Goal: Transaction & Acquisition: Purchase product/service

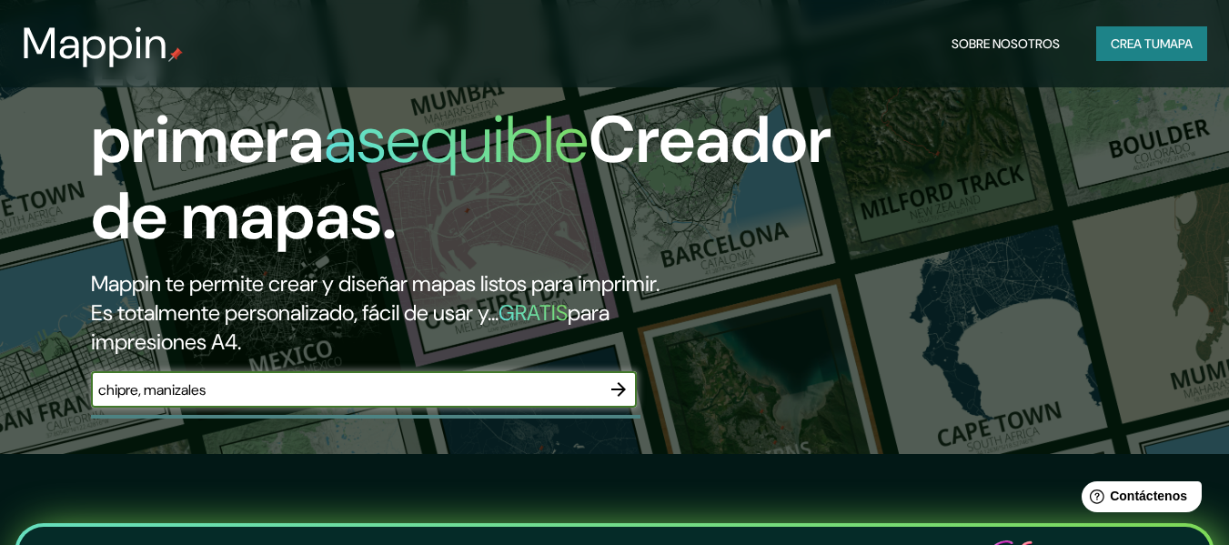
type input "chipre, manizales"
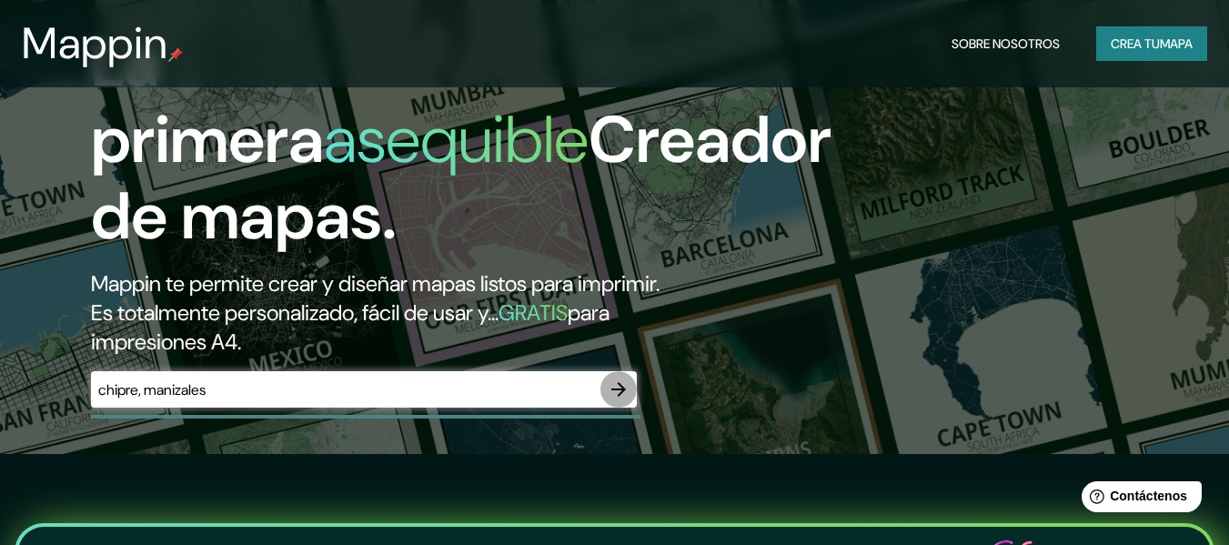
click at [609, 394] on icon "button" at bounding box center [618, 389] width 22 height 22
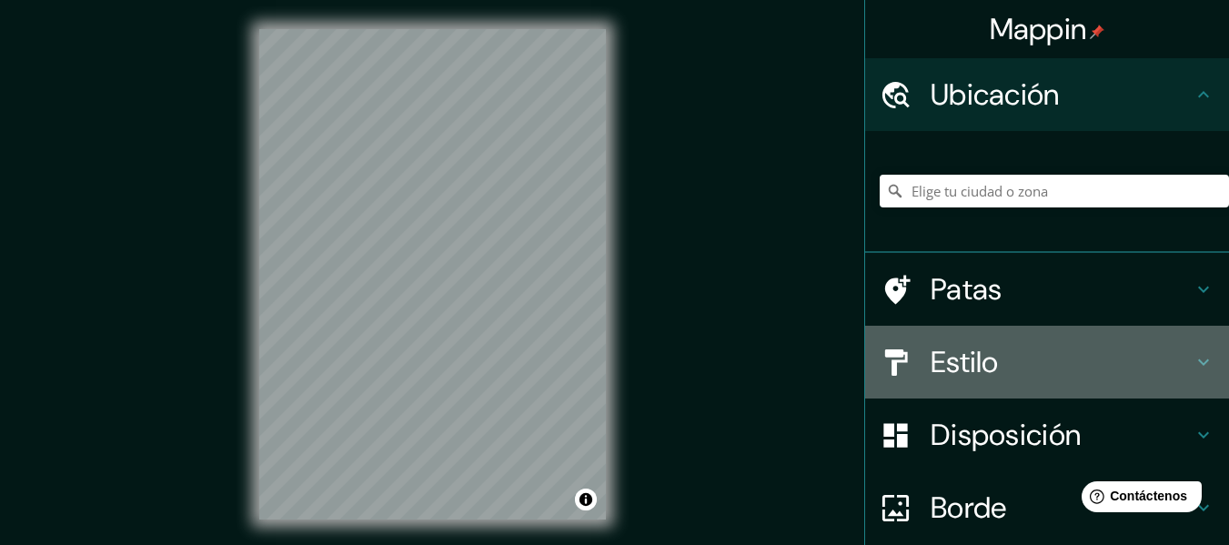
click at [963, 348] on font "Estilo" at bounding box center [964, 362] width 68 height 38
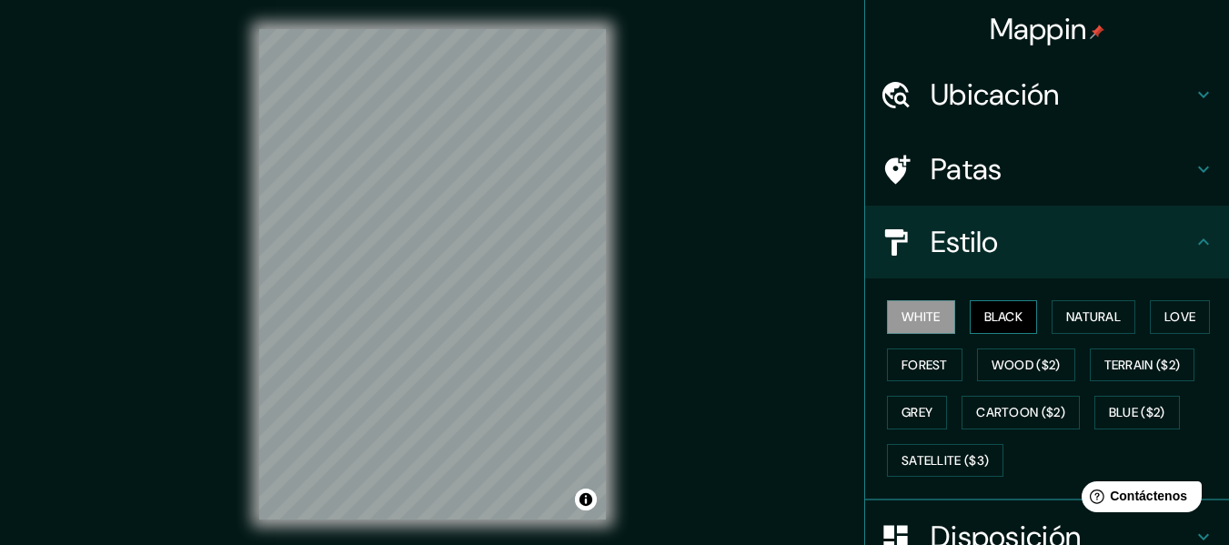
click at [990, 320] on button "Black" at bounding box center [1003, 317] width 68 height 34
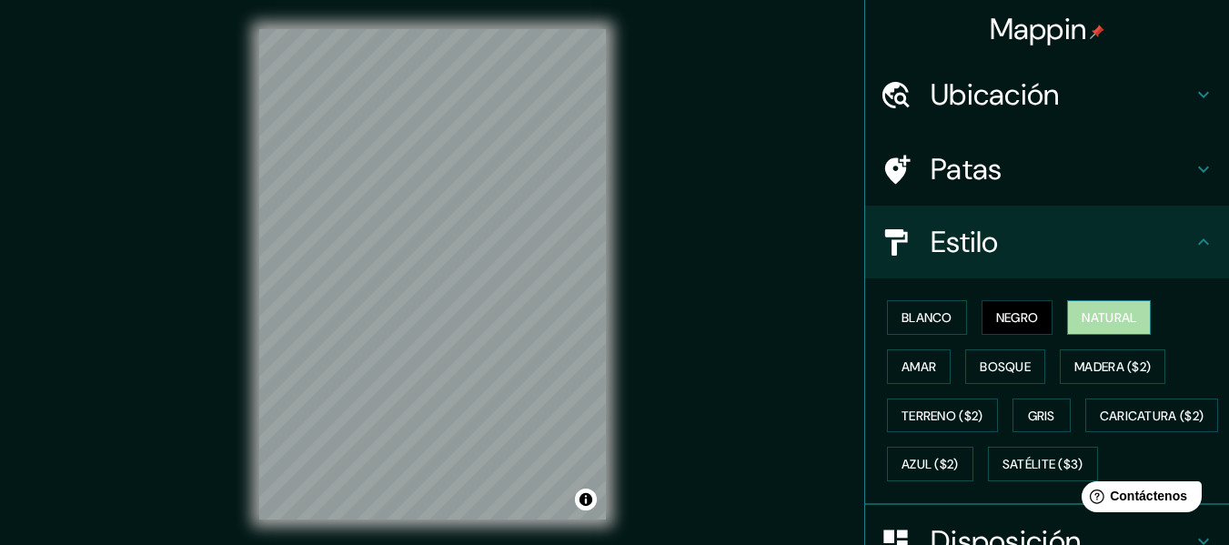
click at [1100, 326] on font "Natural" at bounding box center [1108, 317] width 55 height 16
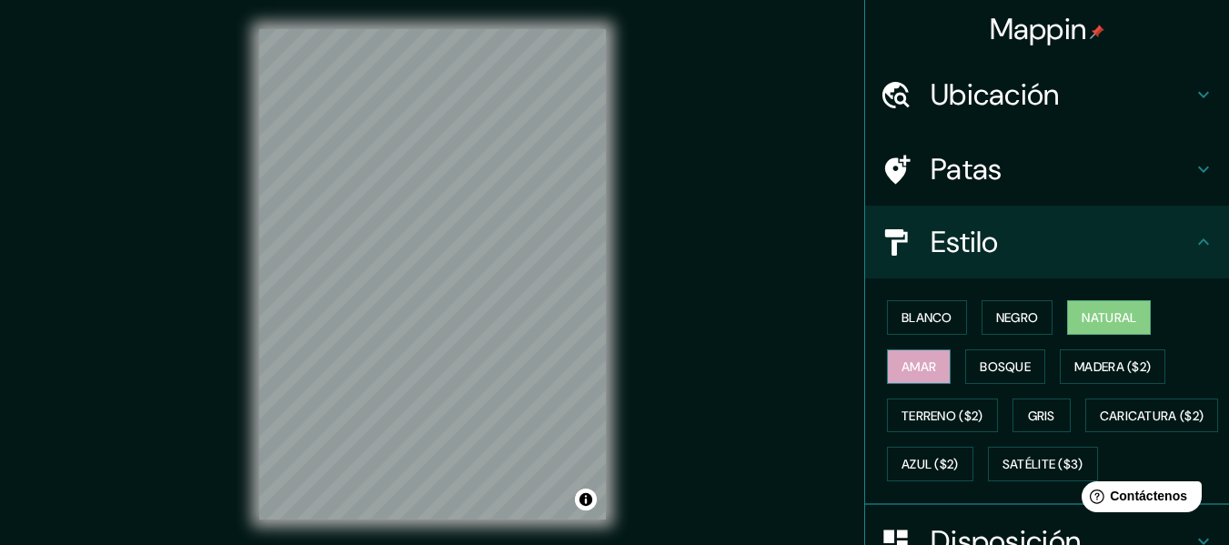
click at [901, 368] on font "Amar" at bounding box center [918, 366] width 35 height 16
click at [990, 358] on font "Bosque" at bounding box center [1004, 366] width 51 height 16
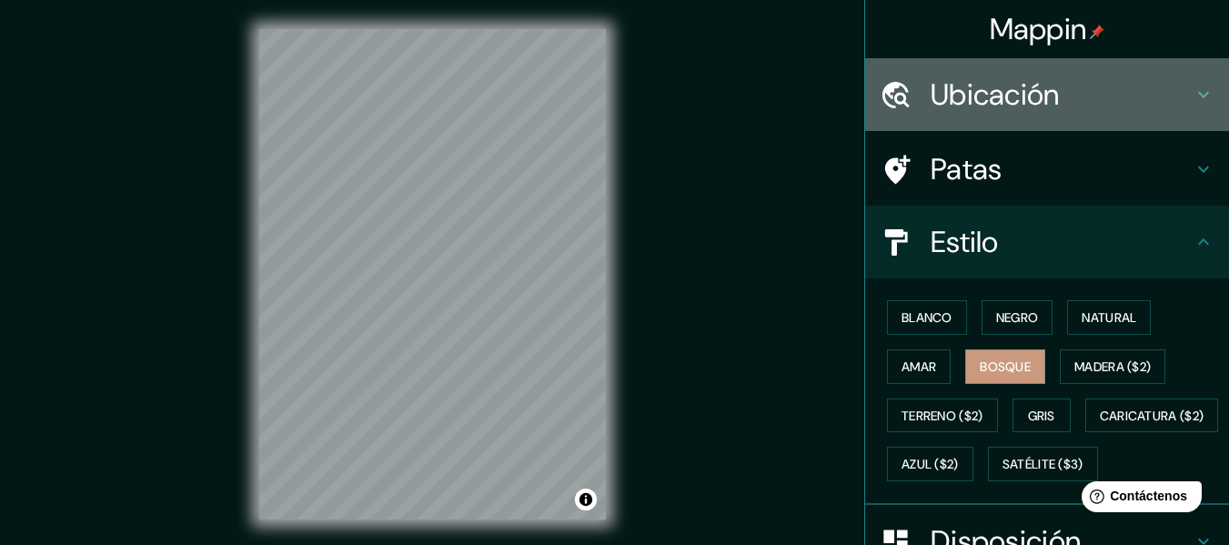
click at [963, 95] on font "Ubicación" at bounding box center [994, 94] width 129 height 38
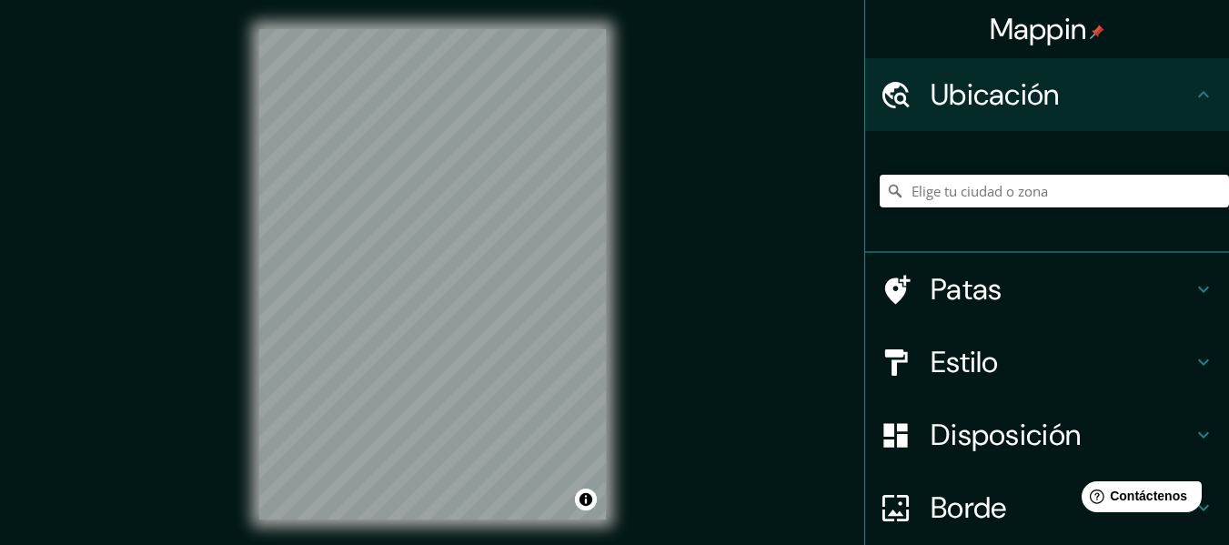
click at [982, 185] on input "Elige tu ciudad o zona" at bounding box center [1053, 191] width 349 height 33
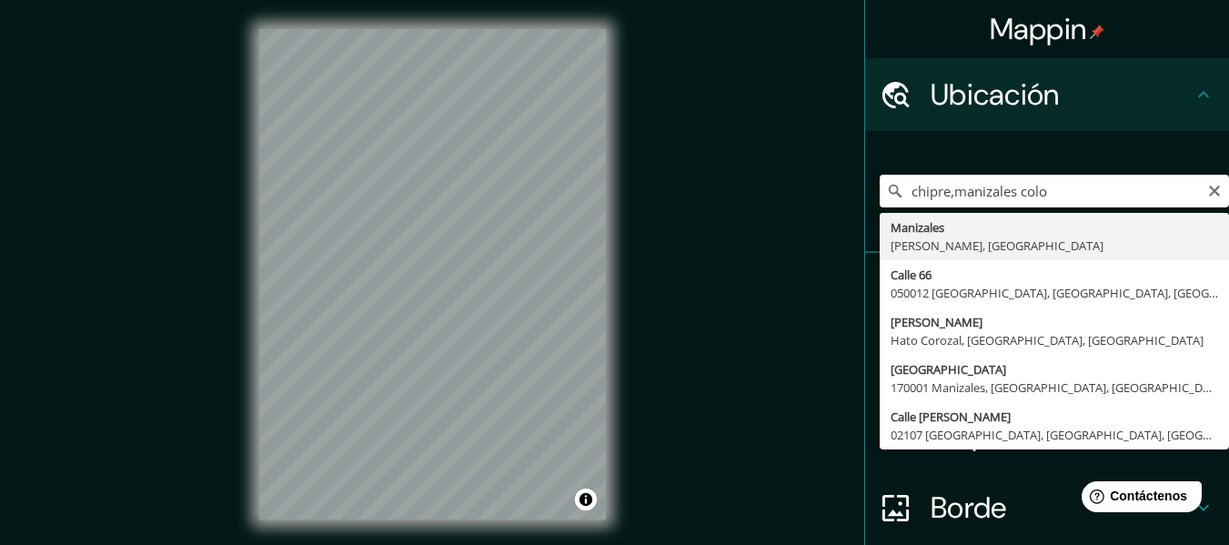
type input "Manizales, [GEOGRAPHIC_DATA], [GEOGRAPHIC_DATA]"
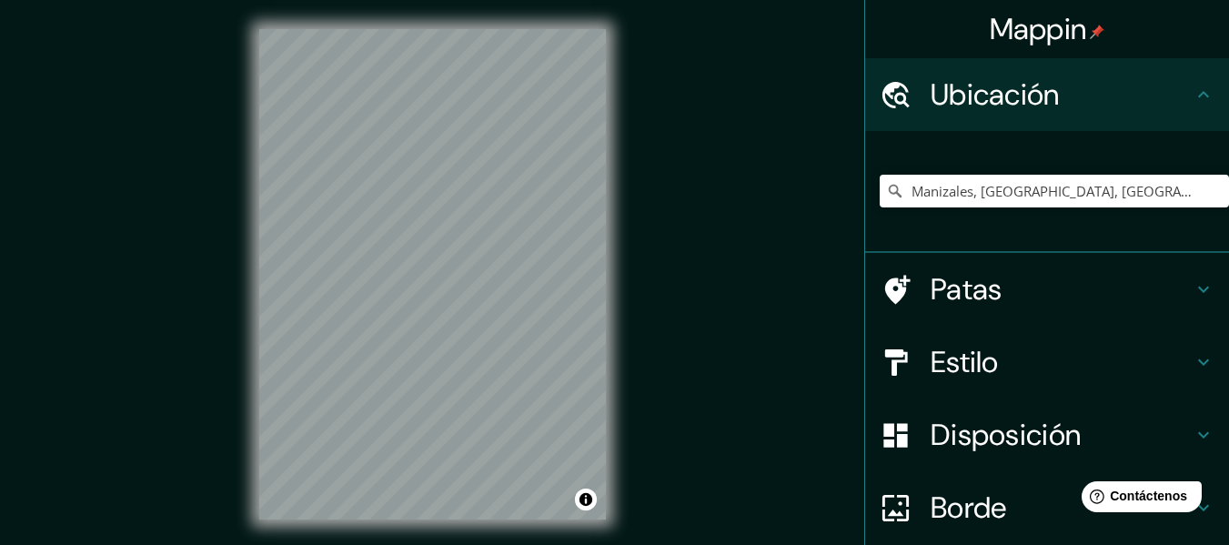
click at [542, 544] on html "Mappin Ubicación Manizales, [GEOGRAPHIC_DATA], [GEOGRAPHIC_DATA] Patas Estilo D…" at bounding box center [614, 272] width 1229 height 545
click at [1193, 293] on icon at bounding box center [1203, 289] width 22 height 22
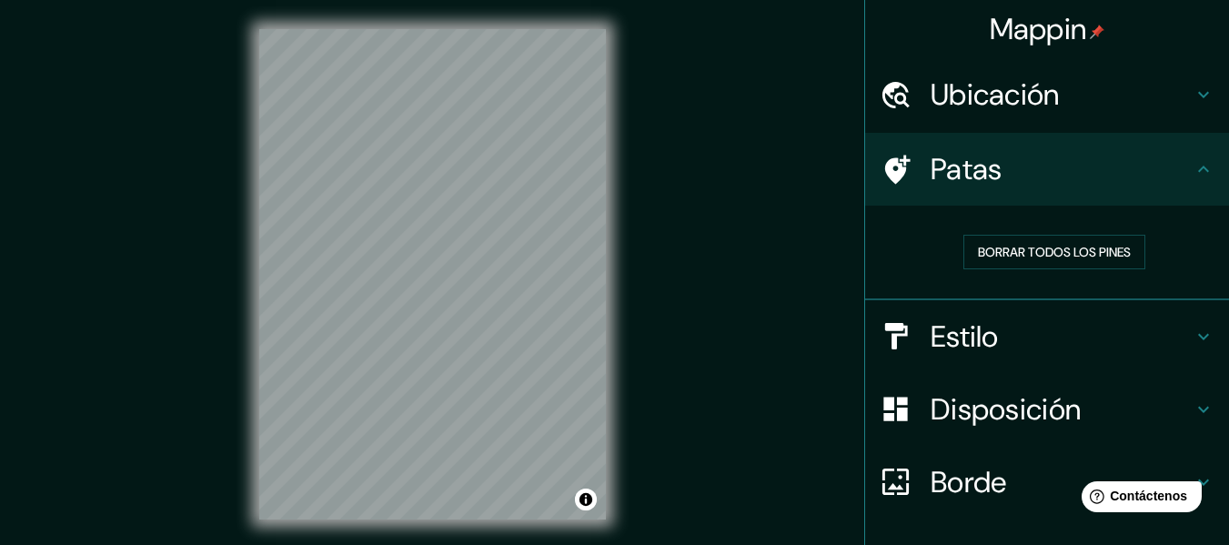
click at [1192, 333] on icon at bounding box center [1203, 337] width 22 height 22
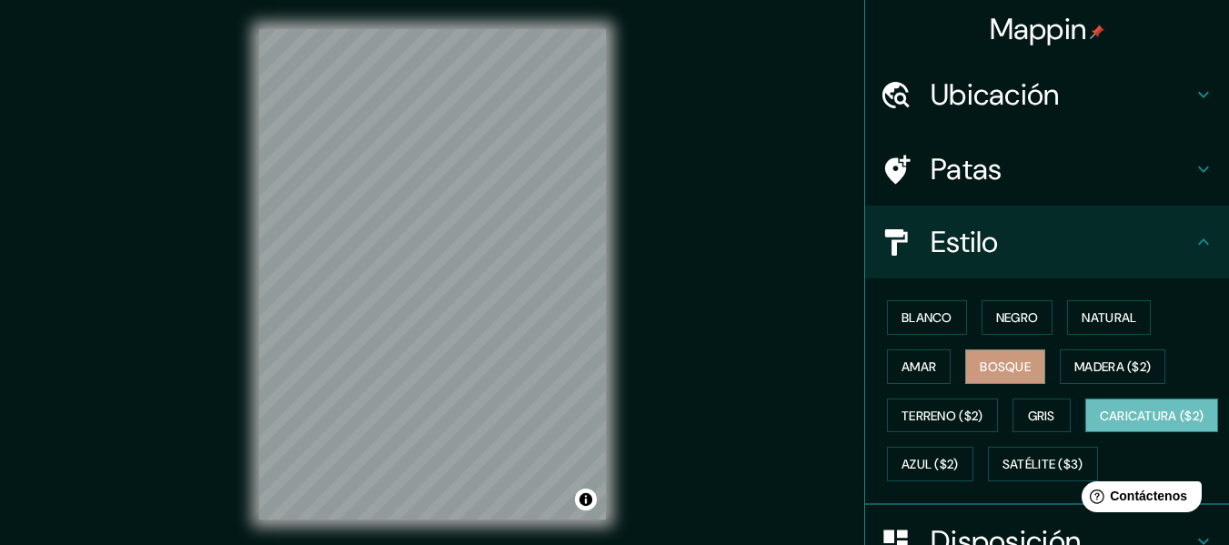
scroll to position [91, 0]
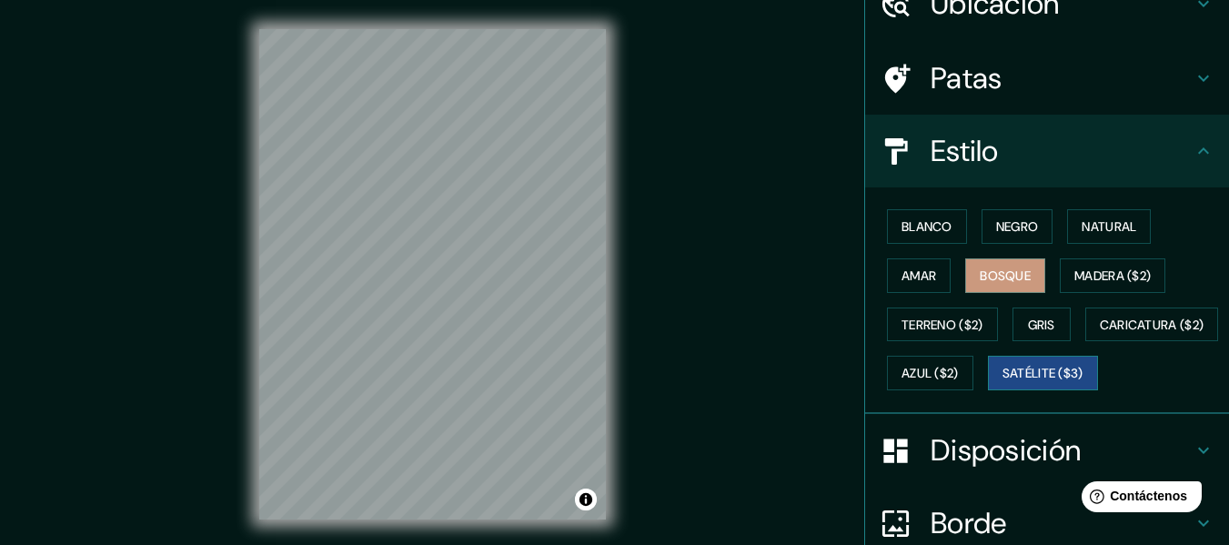
click at [1002, 382] on font "Satélite ($3)" at bounding box center [1042, 374] width 81 height 16
click at [378, 6] on div "© Mapbox © OpenStreetMap Improve this map © Maxar" at bounding box center [432, 274] width 405 height 548
click at [440, 544] on html "Mappin Ubicación Manizales, [PERSON_NAME], [GEOGRAPHIC_DATA] Patas Estilo Blanc…" at bounding box center [614, 272] width 1229 height 545
click at [531, 544] on html "Mappin Ubicación Manizales, [PERSON_NAME], [GEOGRAPHIC_DATA] Patas Estilo Blanc…" at bounding box center [614, 272] width 1229 height 545
click at [908, 284] on font "Amar" at bounding box center [918, 276] width 35 height 24
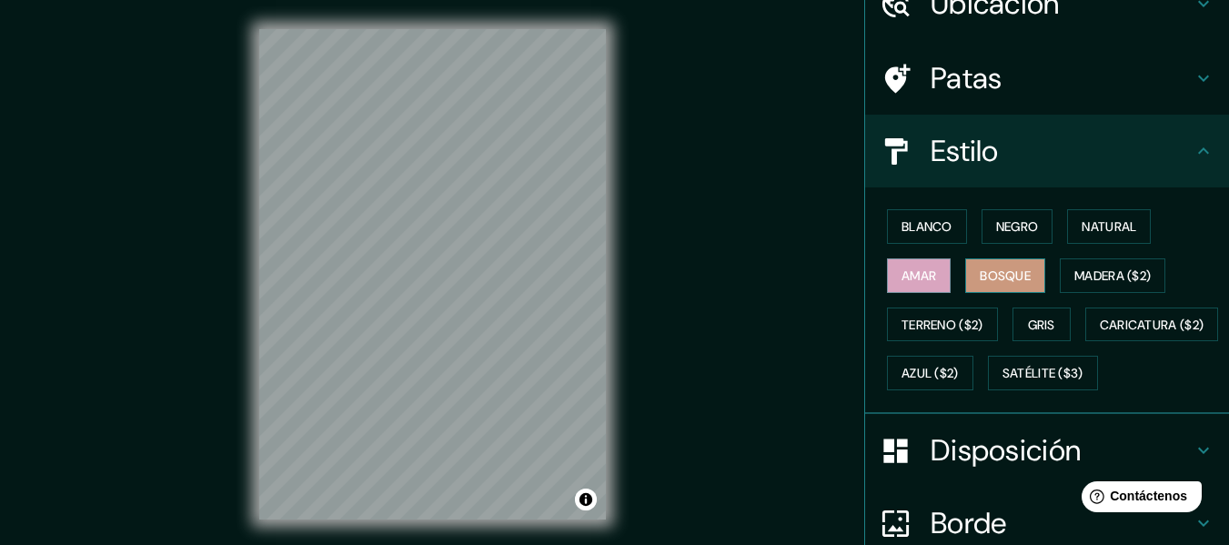
click at [1024, 266] on button "Bosque" at bounding box center [1005, 275] width 80 height 35
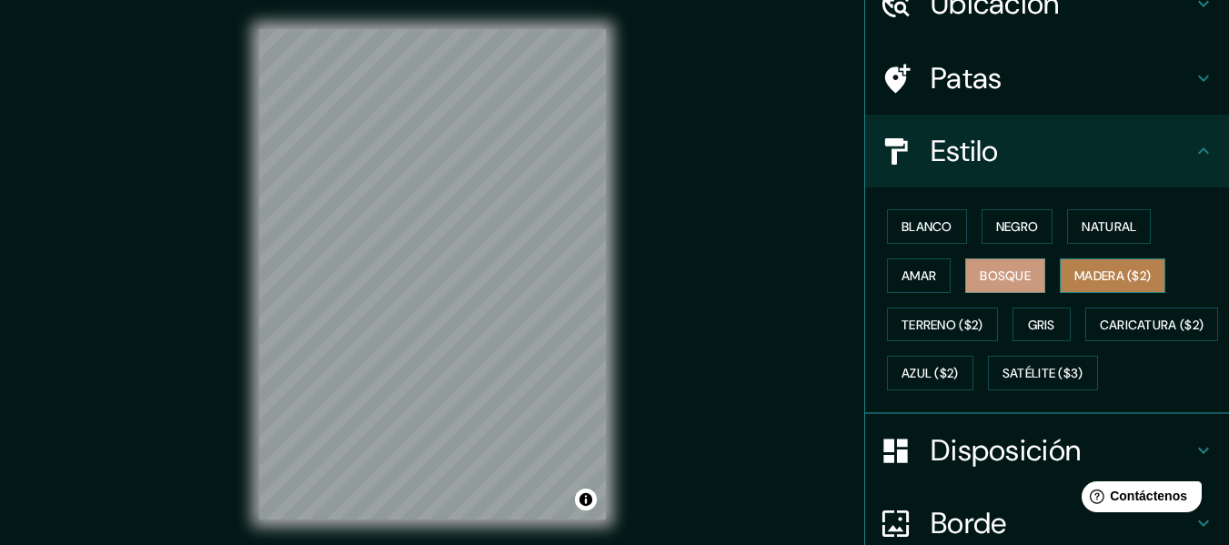
click at [1115, 271] on font "Madera ($2)" at bounding box center [1112, 275] width 76 height 16
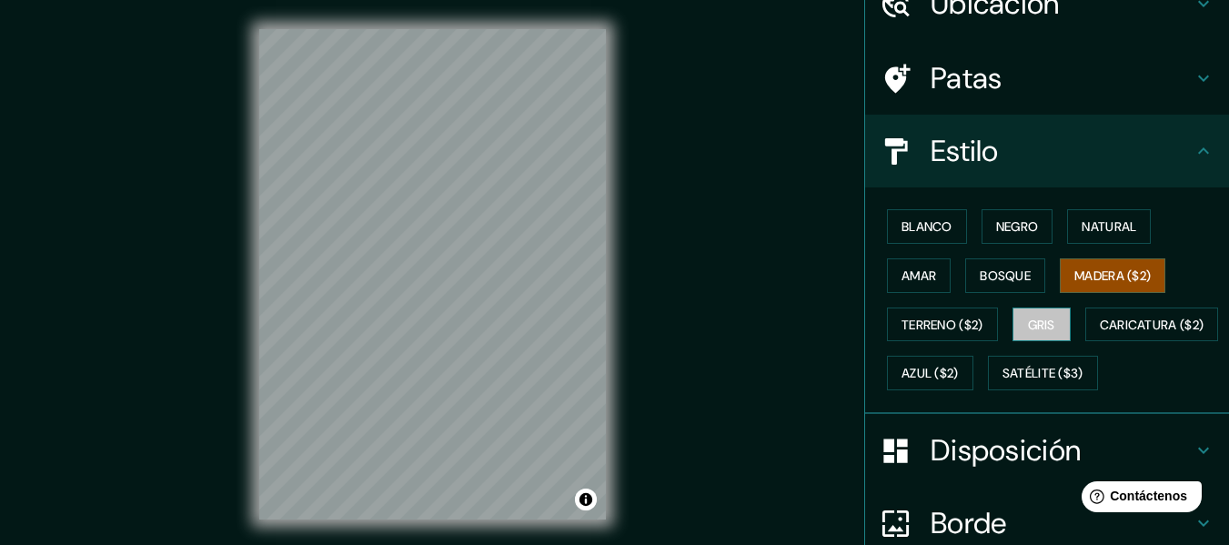
click at [1044, 330] on font "Gris" at bounding box center [1041, 324] width 27 height 16
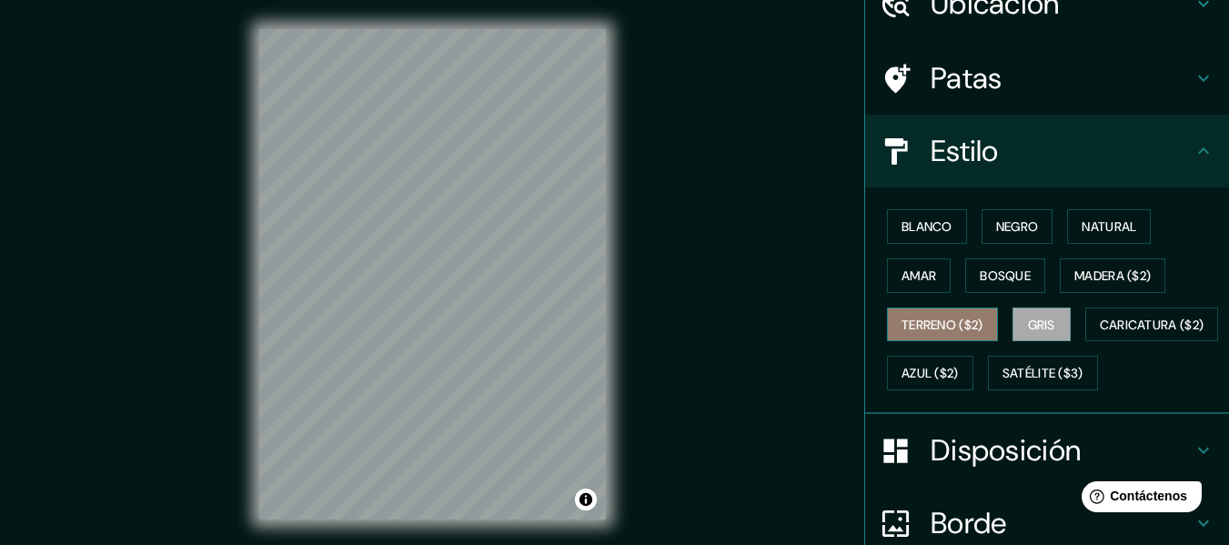
click at [959, 327] on font "Terreno ($2)" at bounding box center [942, 324] width 82 height 16
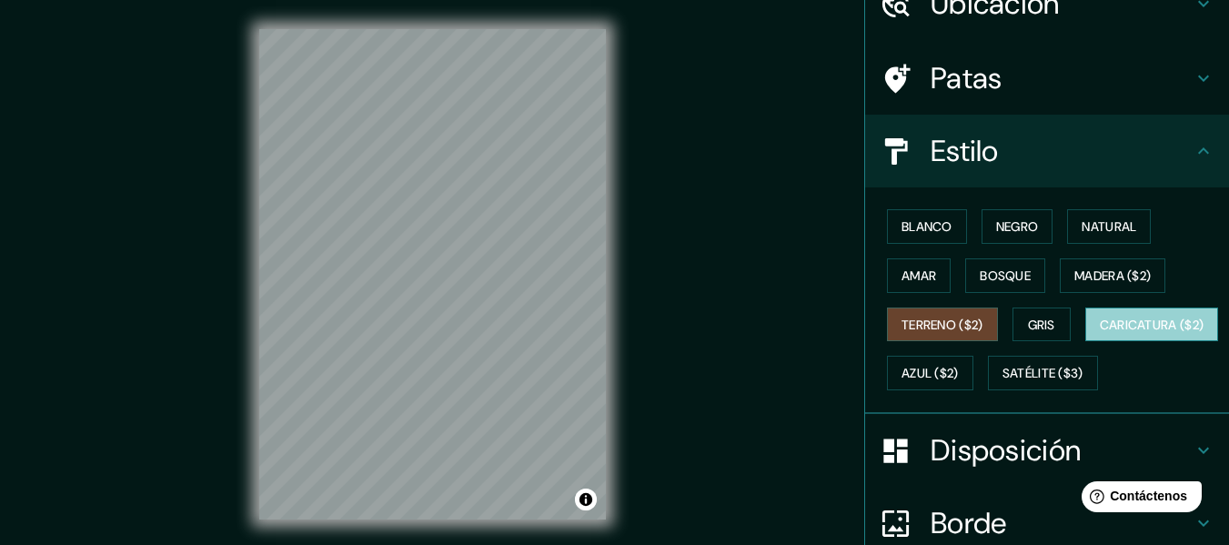
click at [1099, 333] on font "Caricatura ($2)" at bounding box center [1151, 324] width 105 height 16
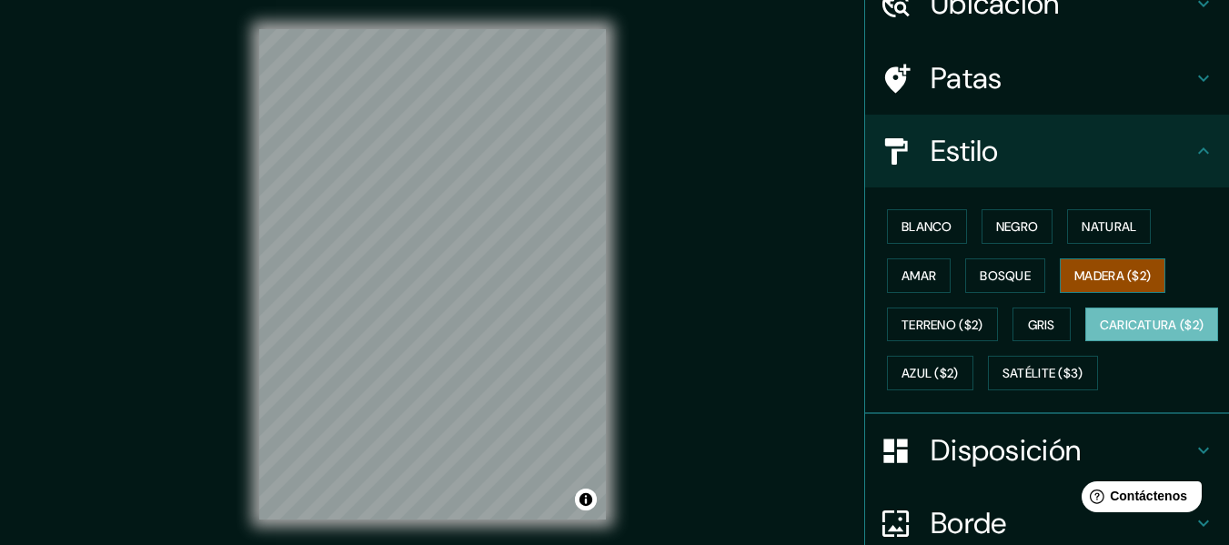
click at [1096, 280] on font "Madera ($2)" at bounding box center [1112, 275] width 76 height 16
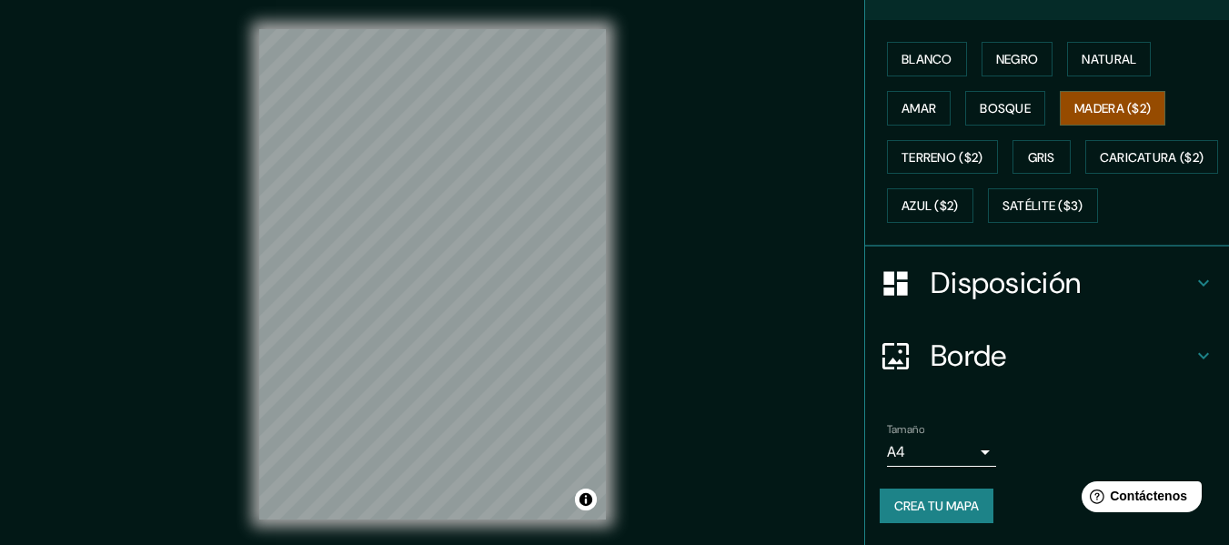
scroll to position [0, 0]
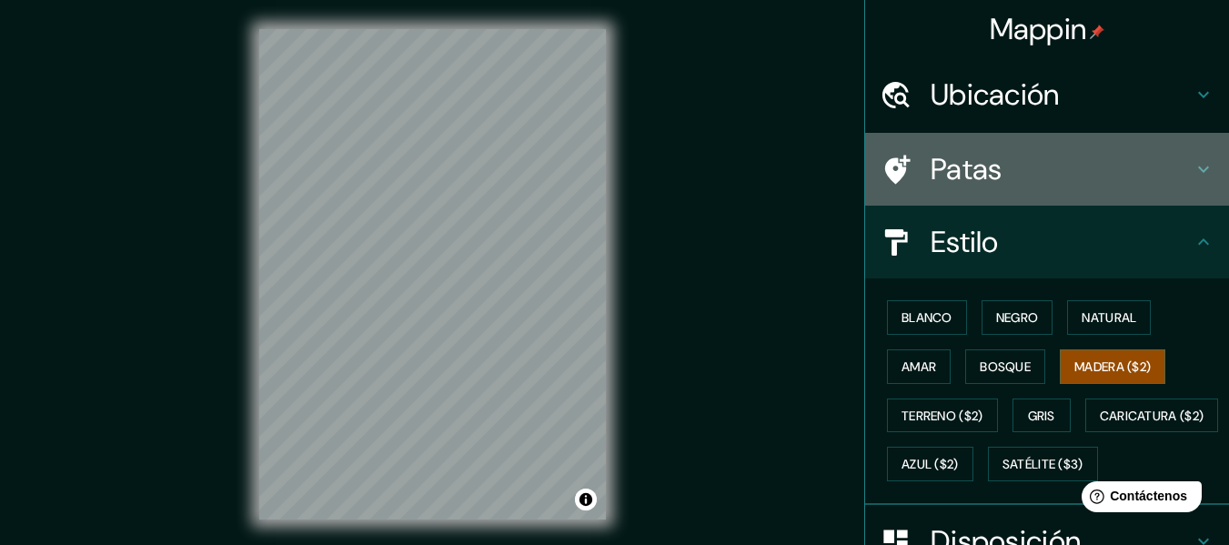
click at [1198, 167] on icon at bounding box center [1203, 169] width 11 height 6
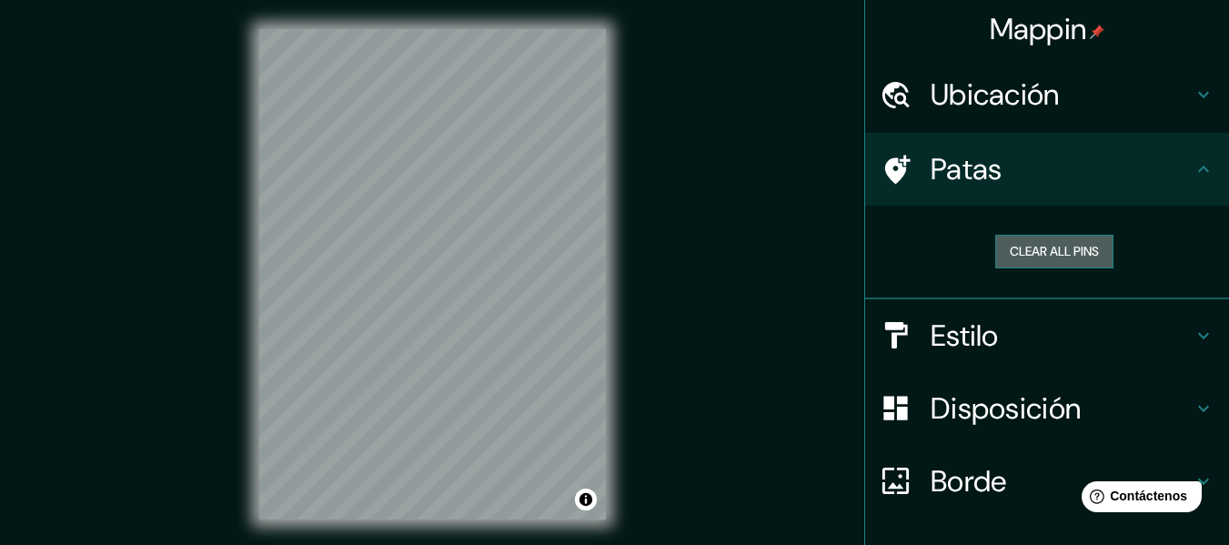
click at [1085, 256] on button "Clear all pins" at bounding box center [1054, 252] width 118 height 34
click at [1069, 257] on button "Clear all pins" at bounding box center [1054, 252] width 118 height 34
drag, startPoint x: 1004, startPoint y: 246, endPoint x: 1012, endPoint y: 251, distance: 9.8
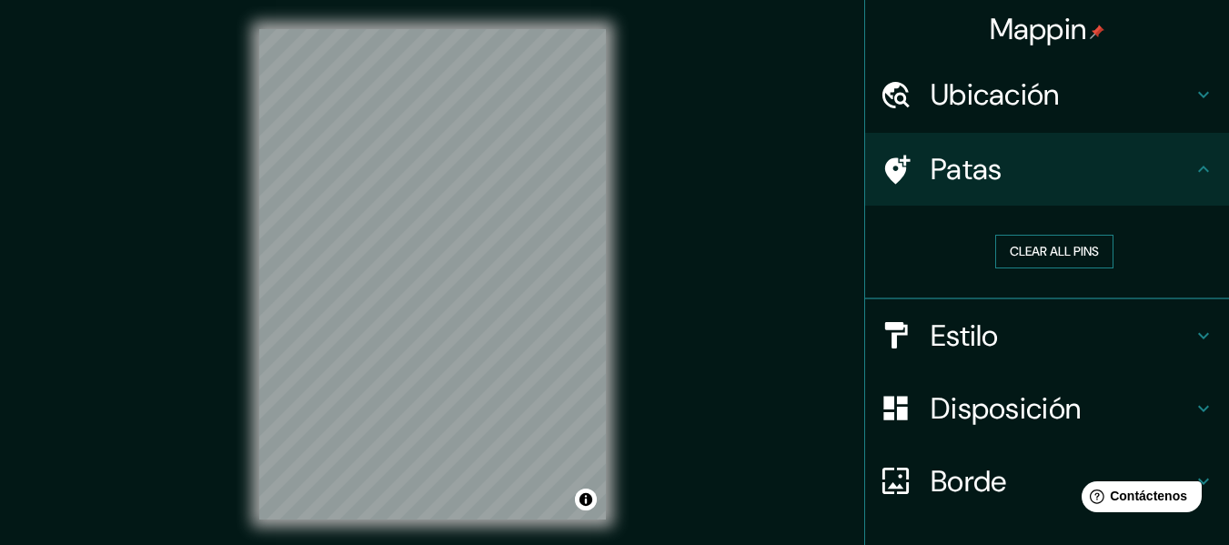
click at [1012, 251] on button "Clear all pins" at bounding box center [1054, 252] width 118 height 34
click at [1013, 251] on button "Clear all pins" at bounding box center [1054, 252] width 118 height 34
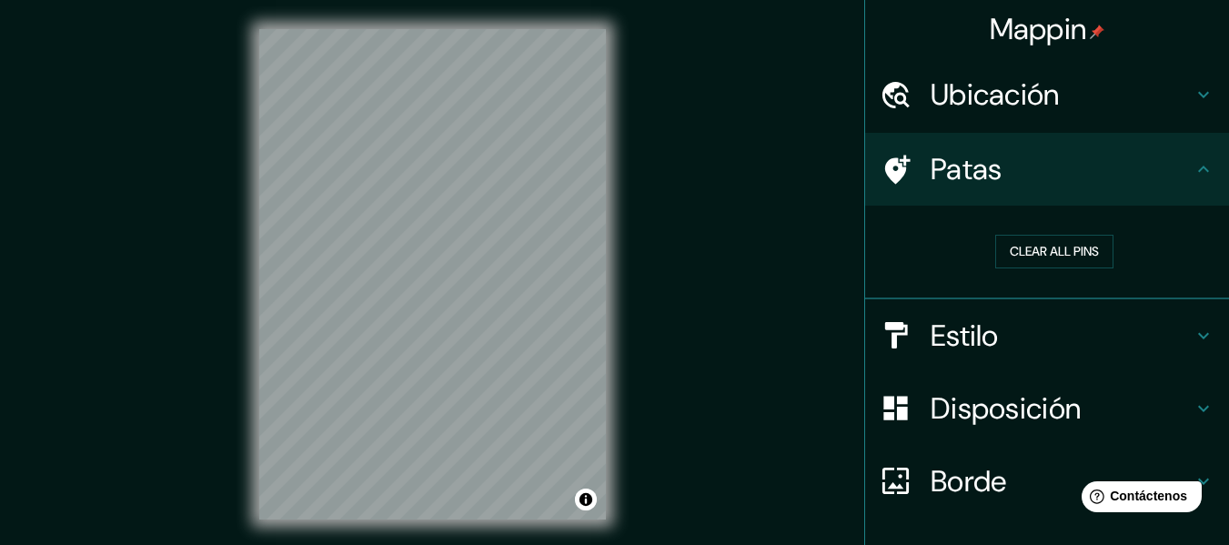
scroll to position [91, 0]
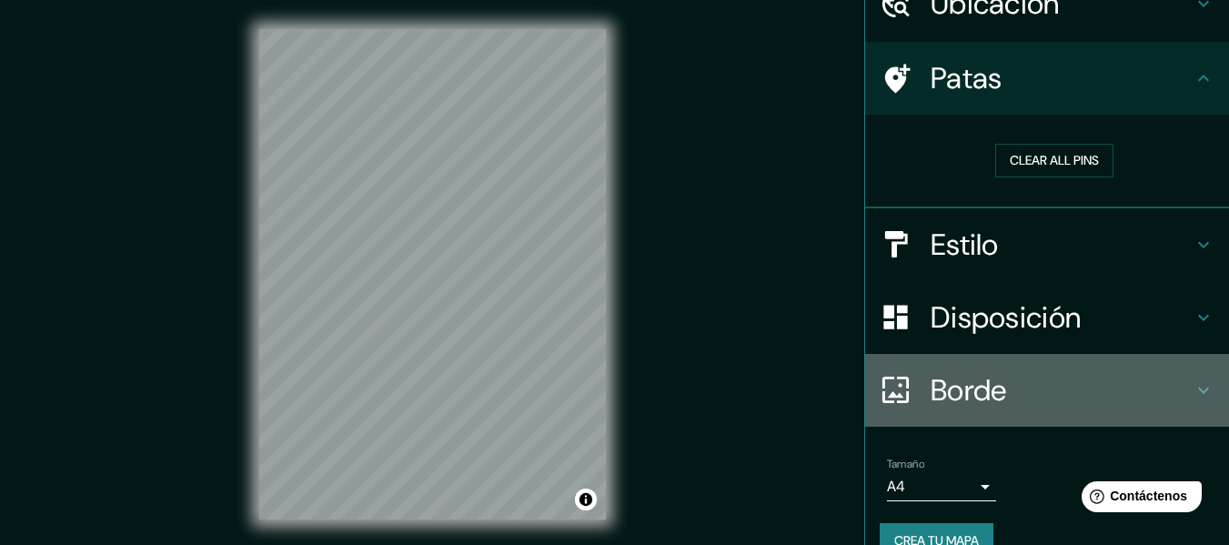
click at [978, 385] on font "Borde" at bounding box center [968, 390] width 76 height 38
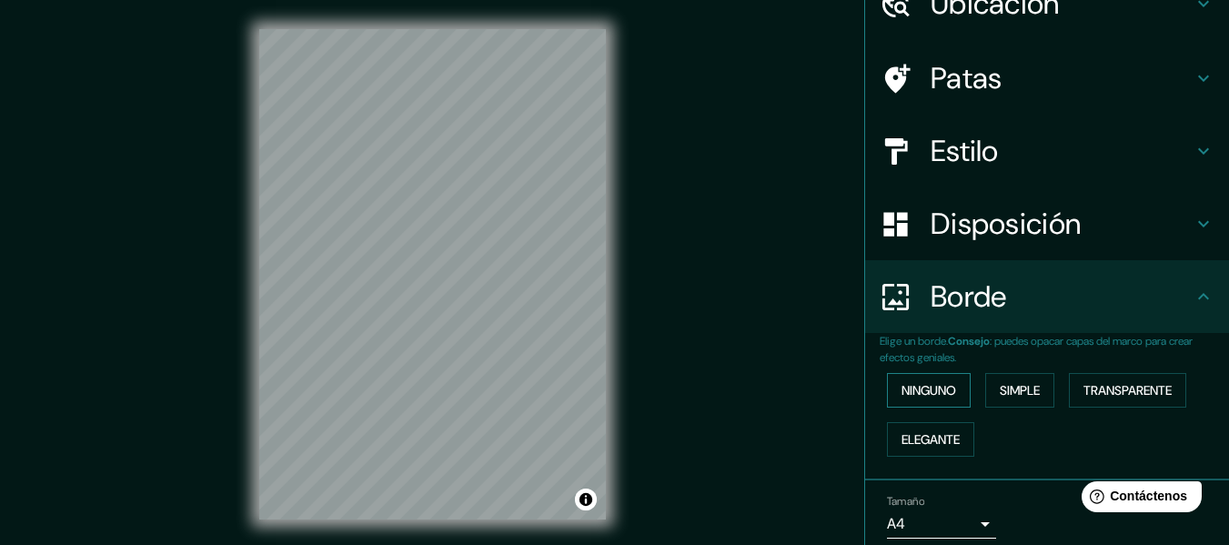
click at [925, 391] on font "Ninguno" at bounding box center [928, 390] width 55 height 16
click at [1014, 390] on font "Simple" at bounding box center [1019, 390] width 40 height 16
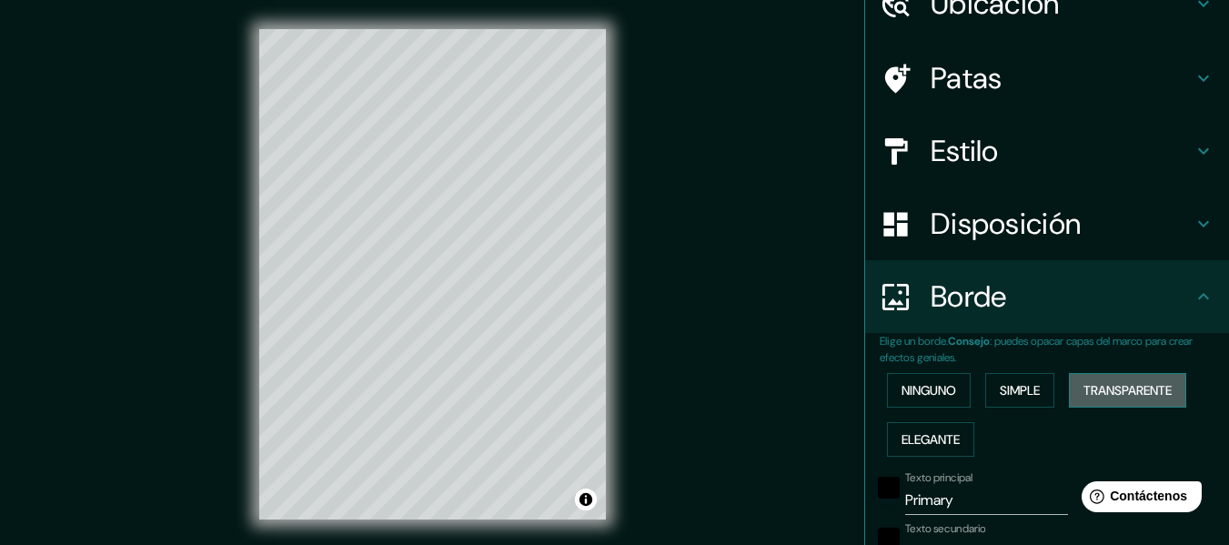
click at [1130, 397] on font "Transparente" at bounding box center [1127, 390] width 88 height 16
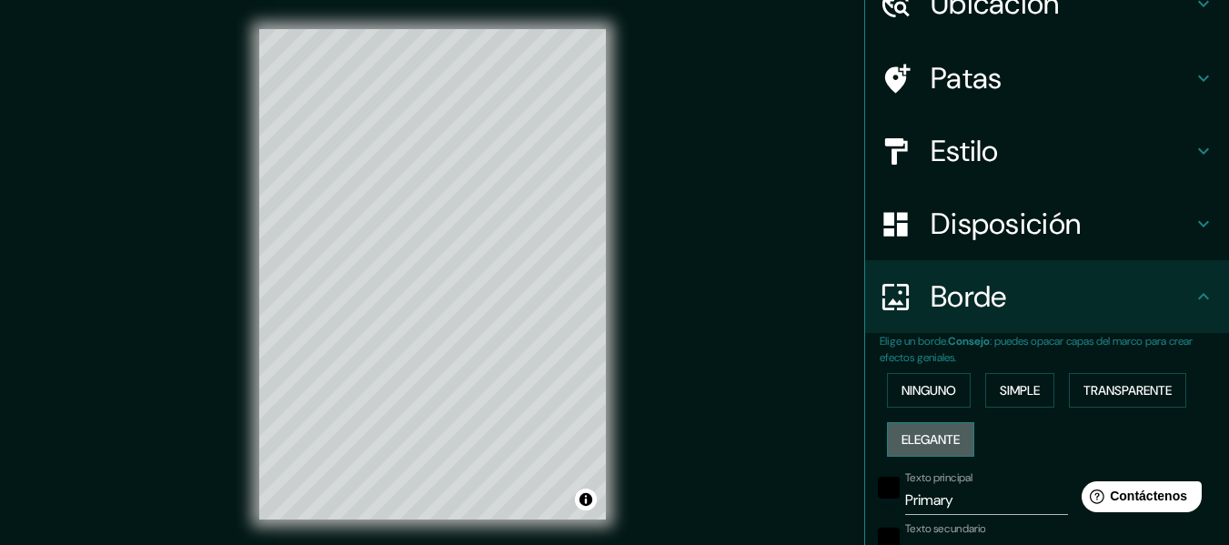
click at [901, 438] on font "Elegante" at bounding box center [930, 439] width 58 height 16
click at [911, 386] on font "Ninguno" at bounding box center [928, 390] width 55 height 16
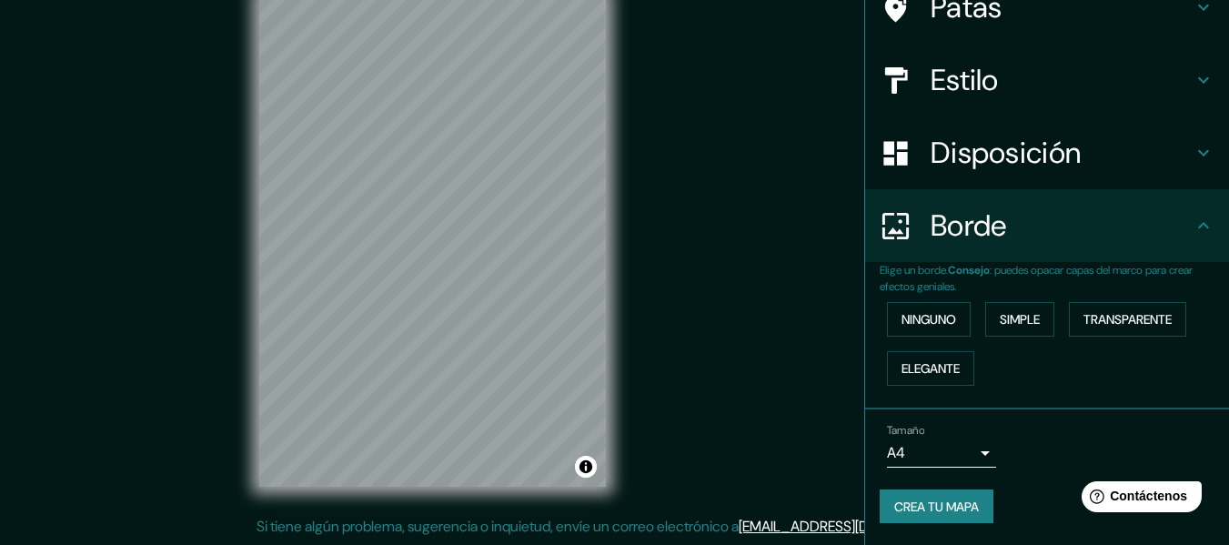
scroll to position [0, 0]
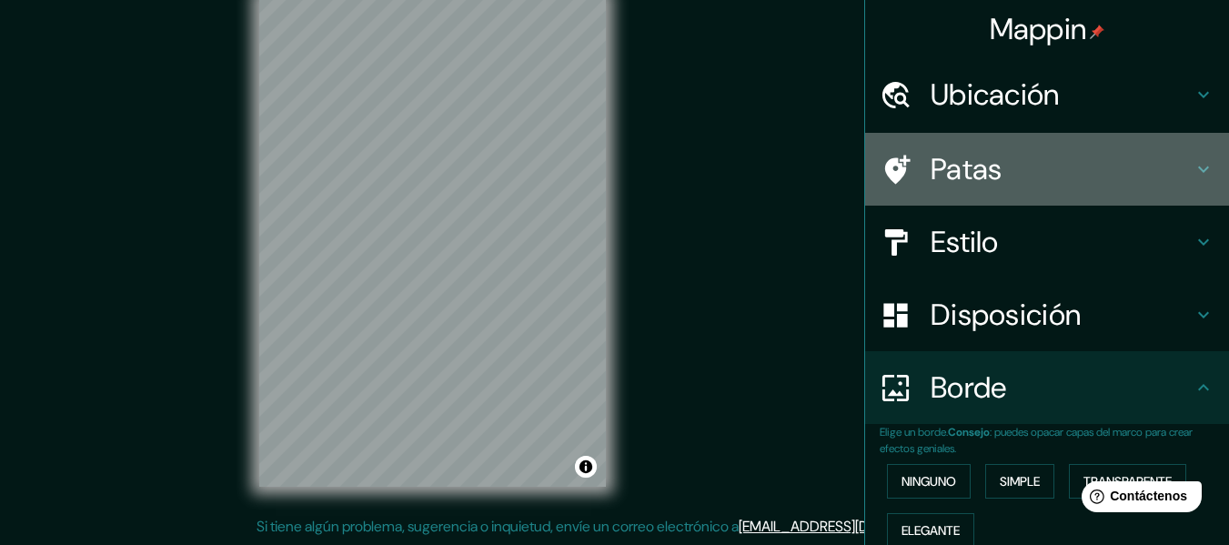
click at [1192, 171] on icon at bounding box center [1203, 169] width 22 height 22
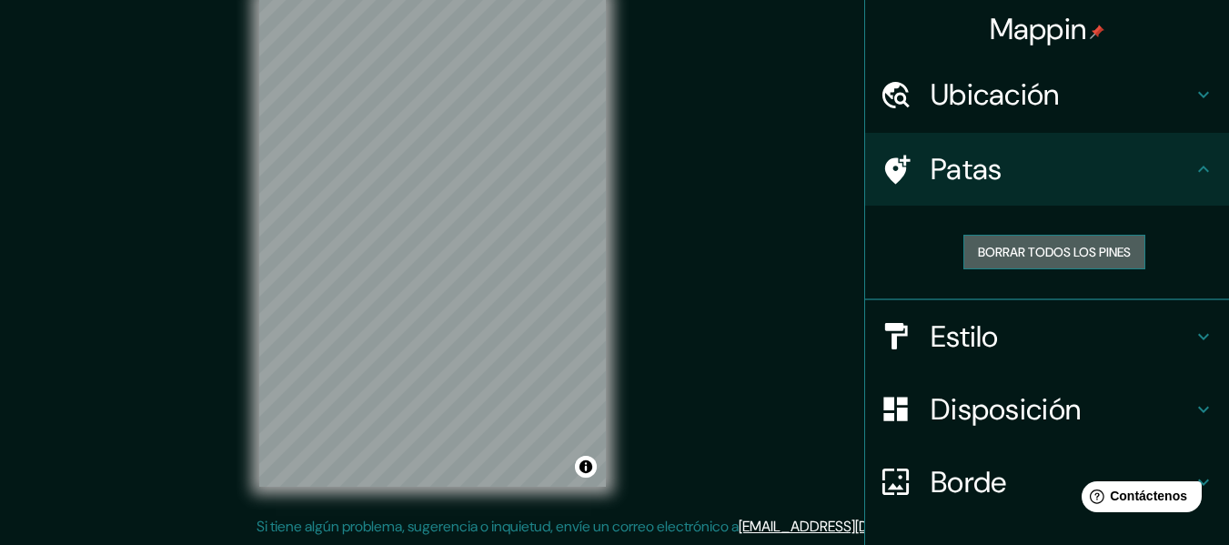
click at [1037, 246] on font "Borrar todos los pines" at bounding box center [1054, 252] width 153 height 16
drag, startPoint x: 1037, startPoint y: 246, endPoint x: 1115, endPoint y: 244, distance: 78.2
click at [1120, 251] on button "Borrar todos los pines" at bounding box center [1054, 252] width 182 height 35
click at [912, 168] on div at bounding box center [904, 170] width 51 height 32
click at [912, 167] on div at bounding box center [904, 170] width 51 height 32
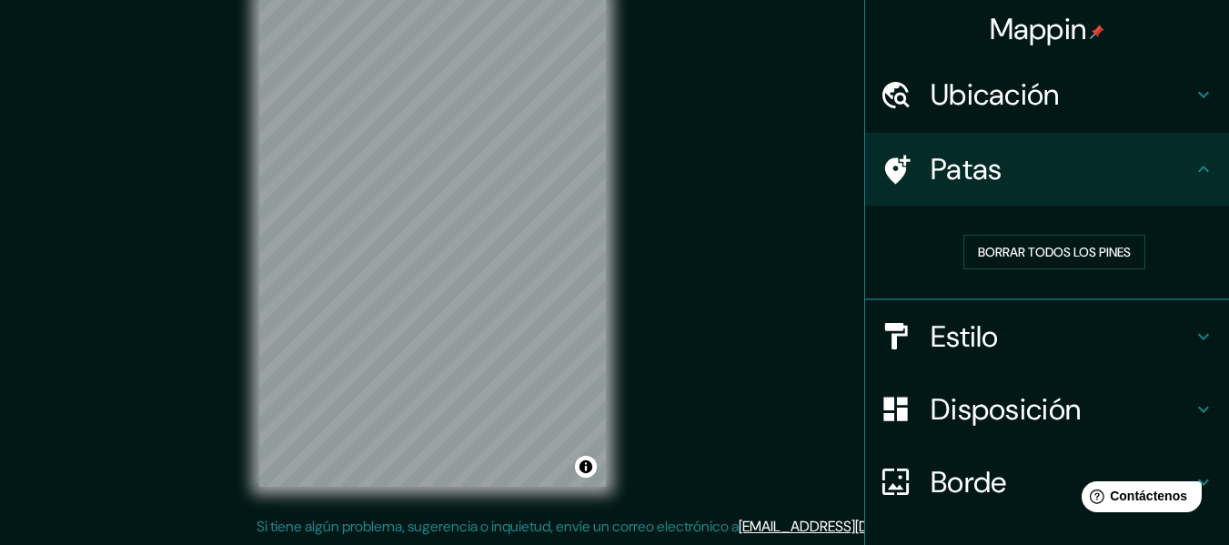
click at [1197, 172] on icon at bounding box center [1203, 169] width 22 height 22
click at [729, 267] on div "Mappin Ubicación Manizales, [GEOGRAPHIC_DATA], [GEOGRAPHIC_DATA] Patas Borrar t…" at bounding box center [614, 255] width 1229 height 577
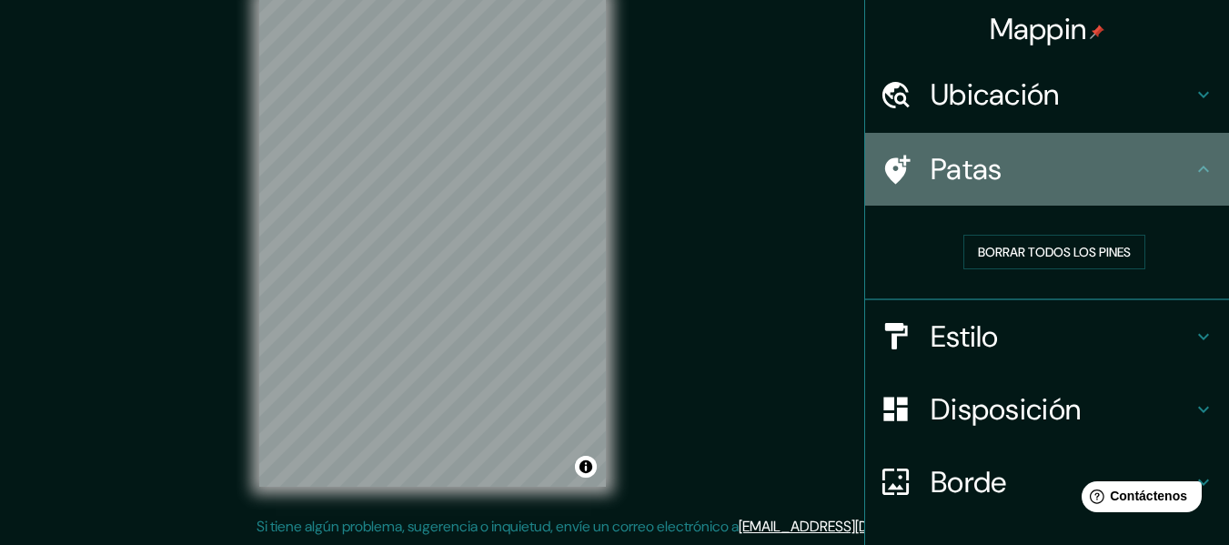
click at [1193, 162] on icon at bounding box center [1203, 169] width 22 height 22
click at [999, 166] on h4 "Patas" at bounding box center [1061, 169] width 262 height 36
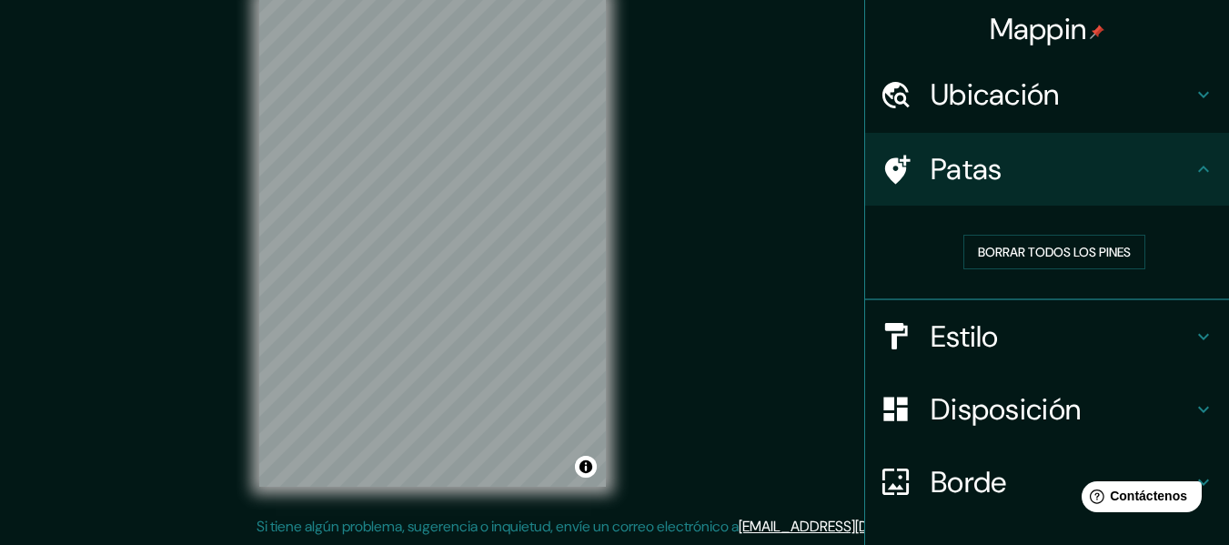
click at [930, 171] on font "Patas" at bounding box center [966, 169] width 72 height 38
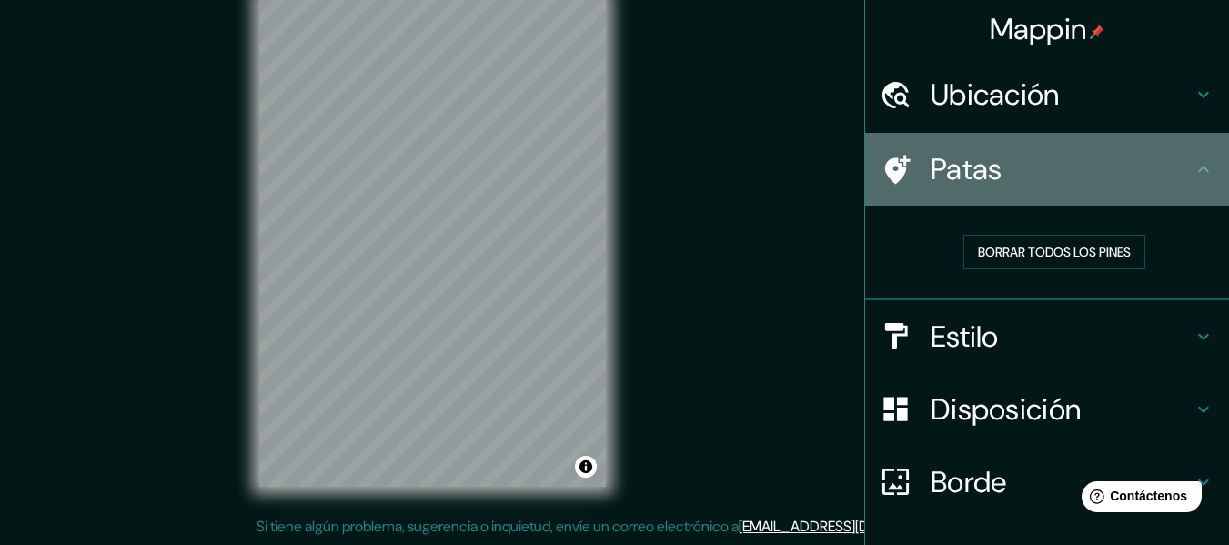
drag, startPoint x: 920, startPoint y: 171, endPoint x: 953, endPoint y: 174, distance: 32.9
click at [953, 174] on font "Patas" at bounding box center [966, 169] width 72 height 38
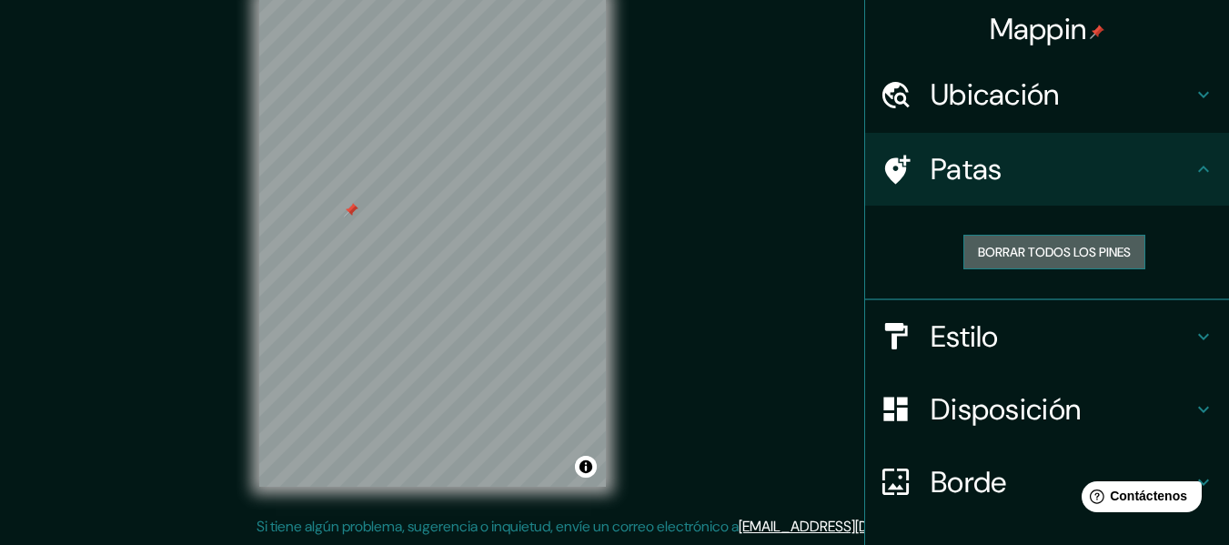
click at [1007, 249] on font "Borrar todos los pines" at bounding box center [1054, 252] width 153 height 16
click at [949, 178] on font "Patas" at bounding box center [966, 169] width 72 height 38
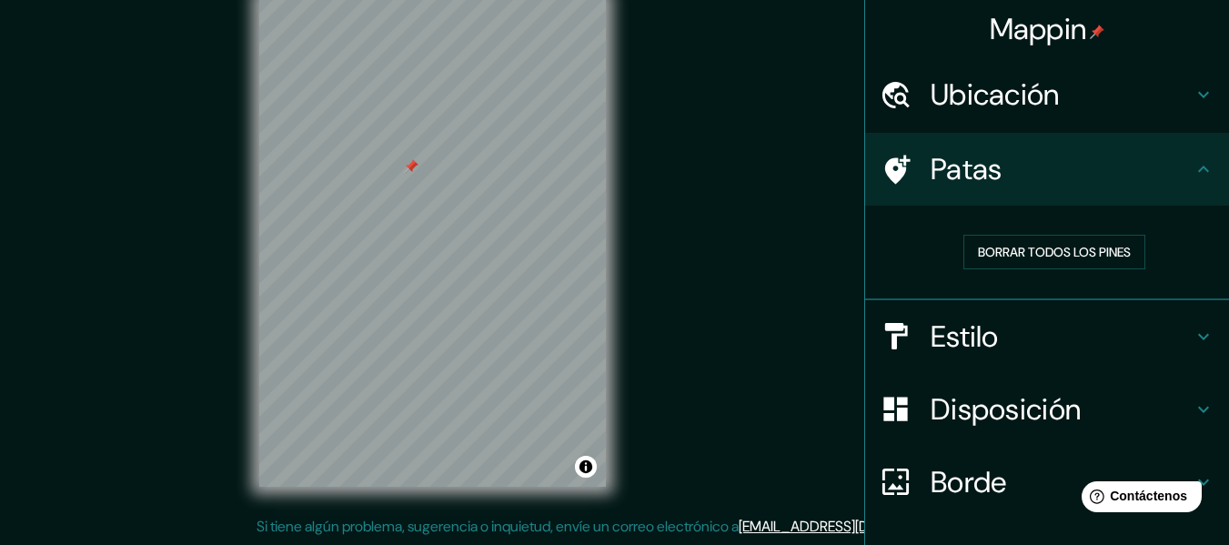
click at [1199, 168] on icon at bounding box center [1203, 169] width 22 height 22
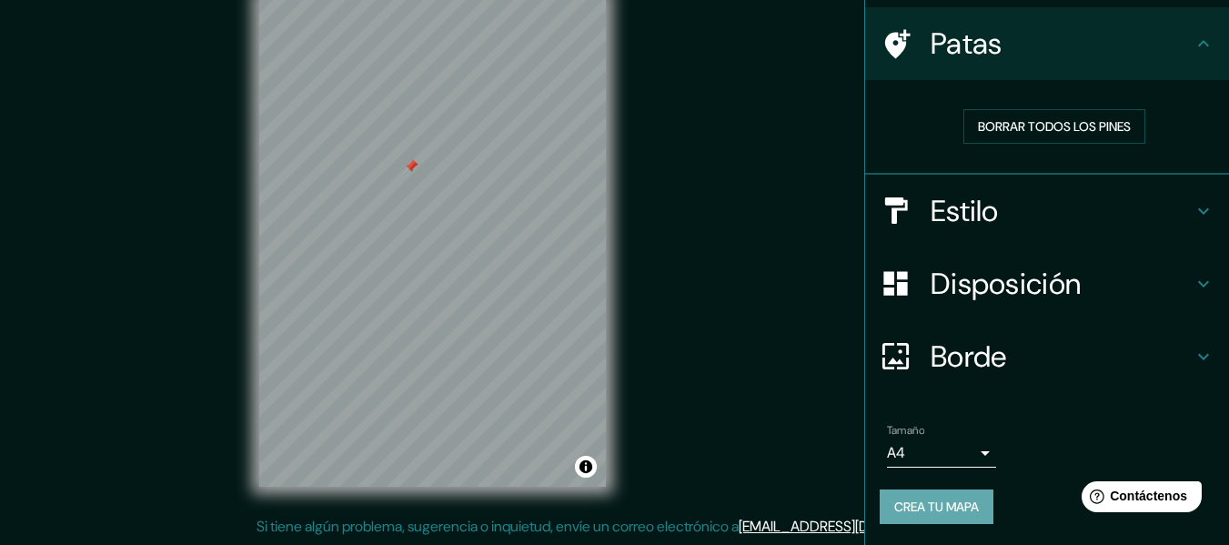
click at [954, 512] on font "Crea tu mapa" at bounding box center [936, 506] width 85 height 16
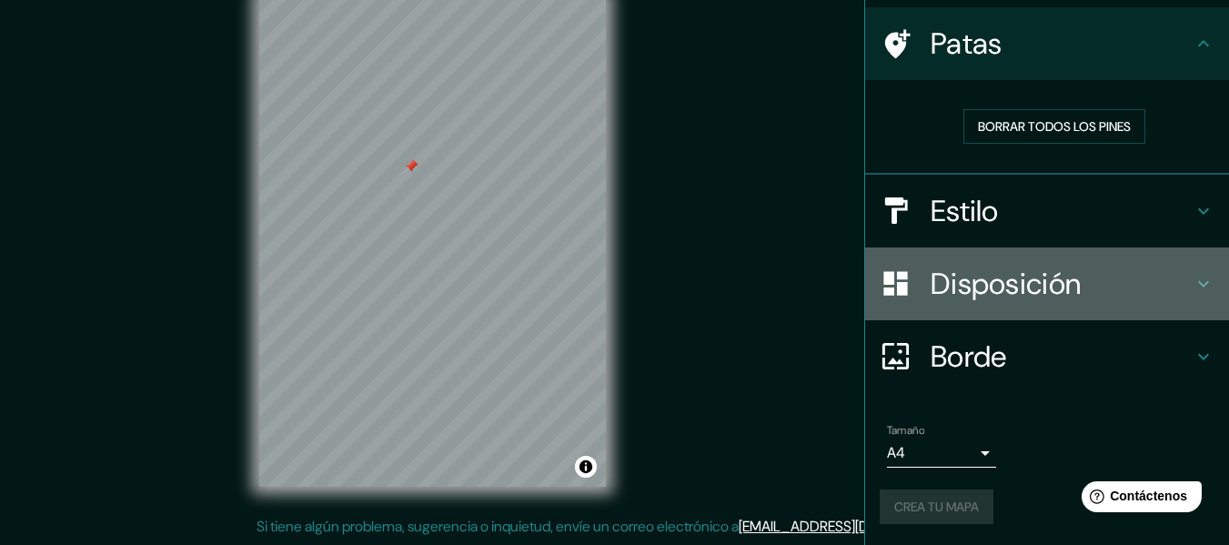
click at [1039, 296] on font "Disposición" at bounding box center [1005, 284] width 150 height 38
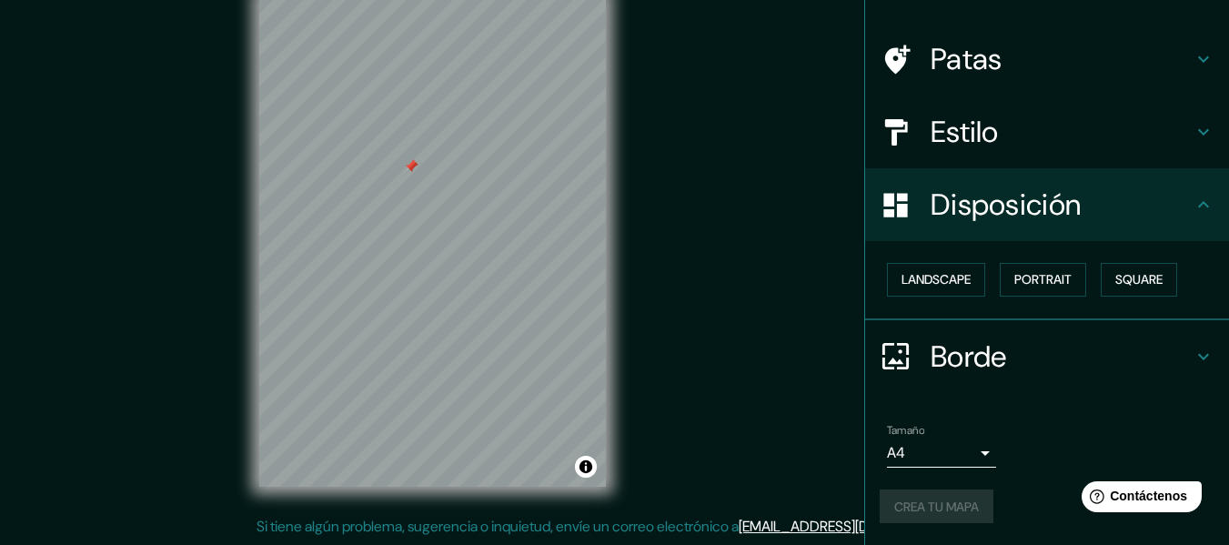
scroll to position [111, 0]
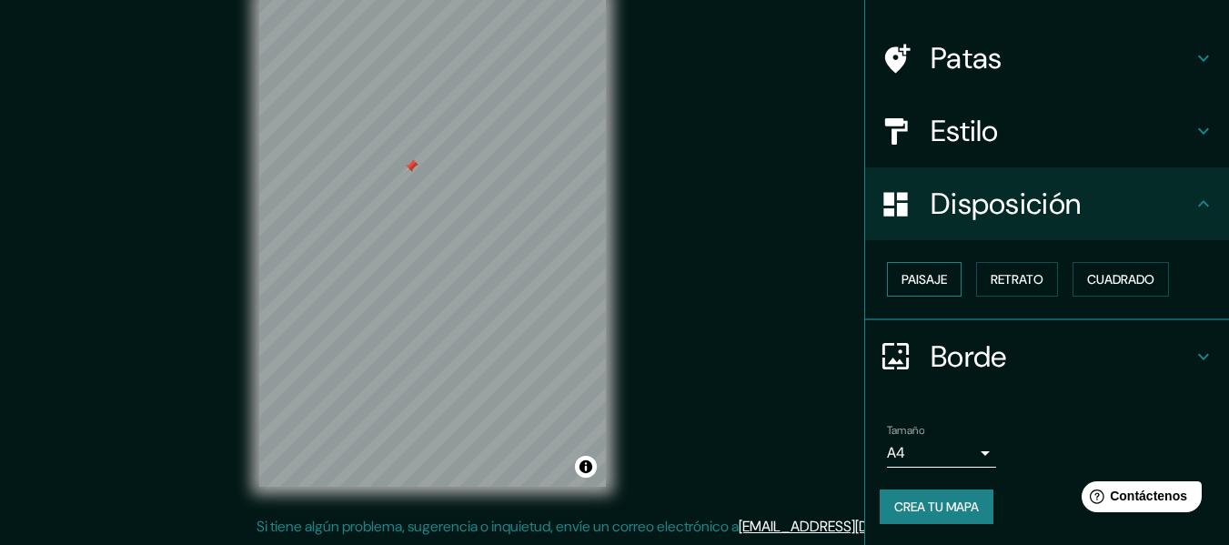
click at [913, 279] on font "Paisaje" at bounding box center [923, 279] width 45 height 16
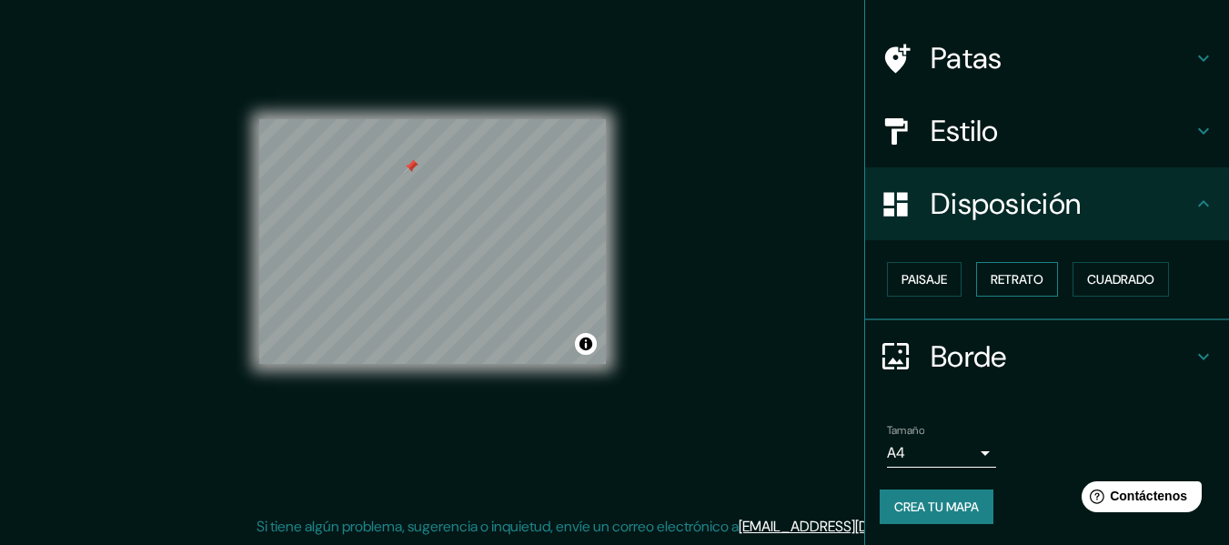
click at [1011, 289] on font "Retrato" at bounding box center [1016, 279] width 53 height 24
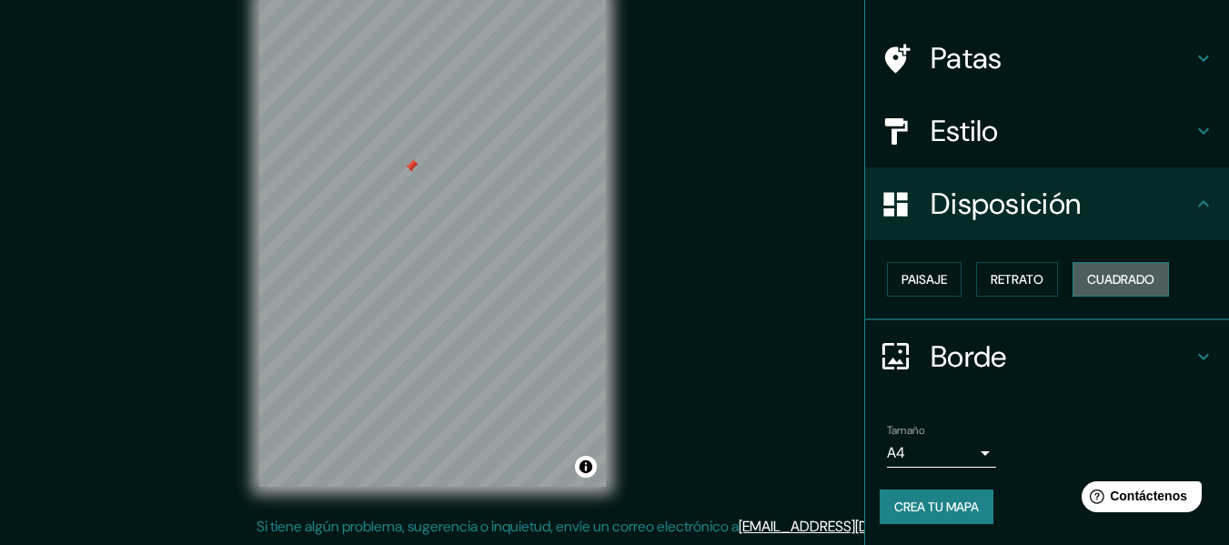
click at [1102, 281] on font "Cuadrado" at bounding box center [1120, 279] width 67 height 16
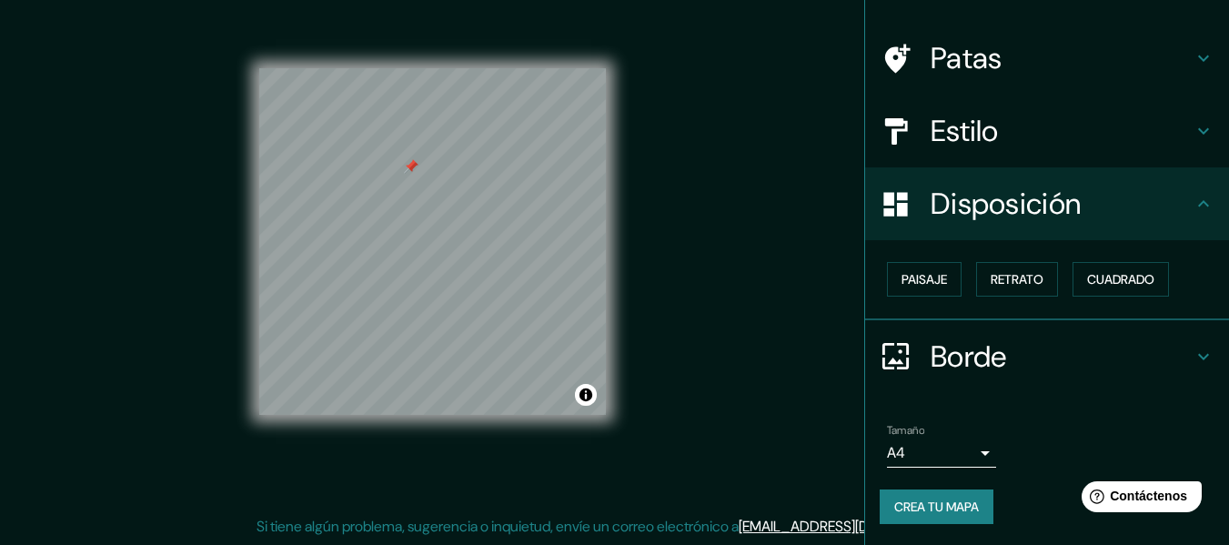
click at [959, 506] on font "Crea tu mapa" at bounding box center [936, 506] width 85 height 16
click at [1006, 360] on h4 "Borde" at bounding box center [1061, 356] width 262 height 36
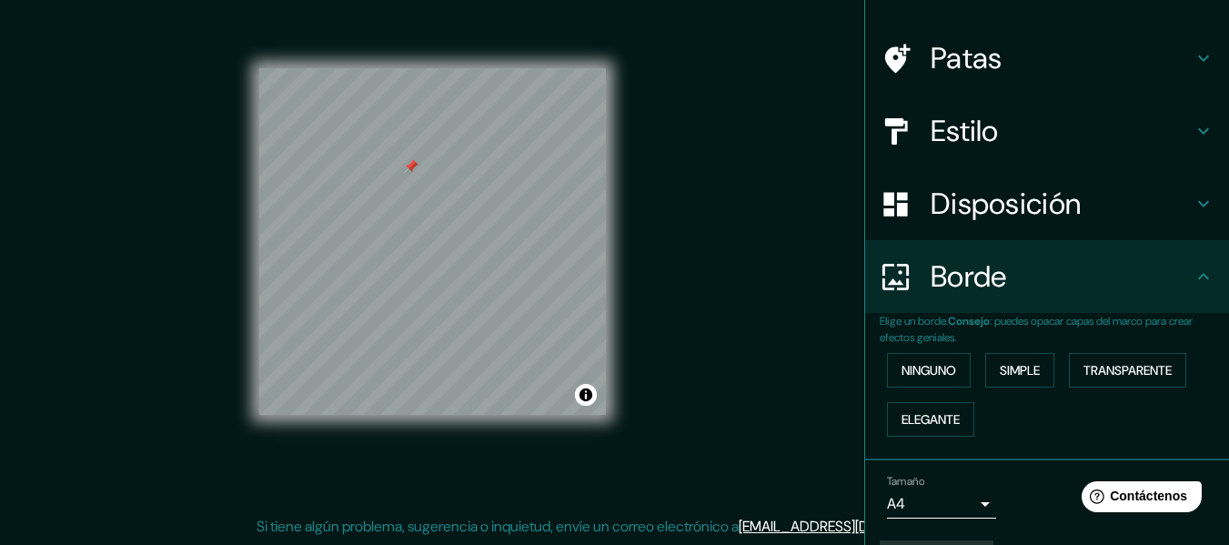
scroll to position [162, 0]
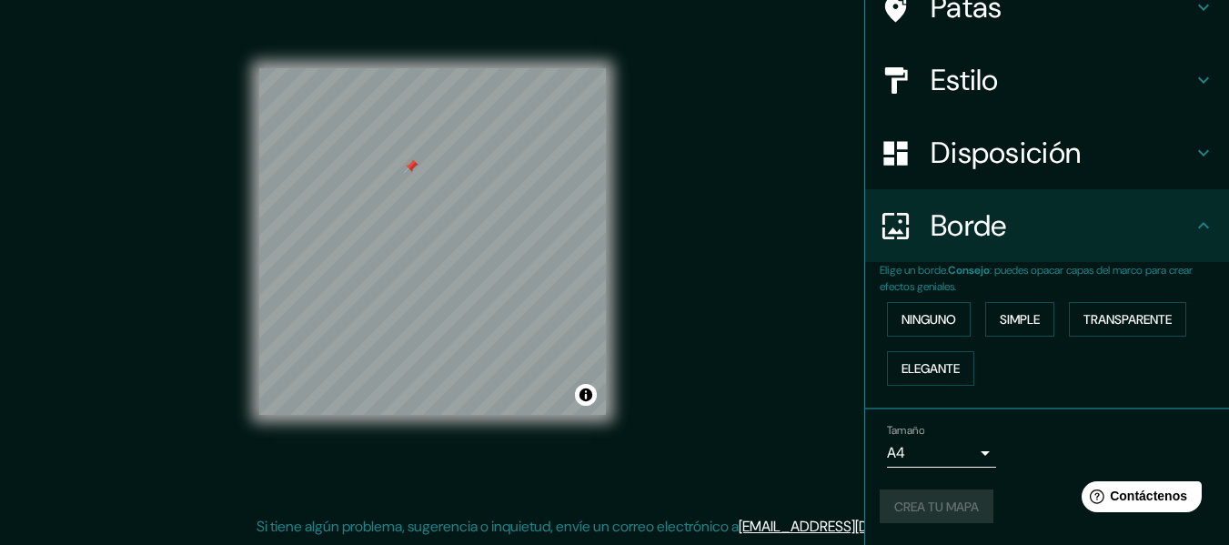
click at [737, 437] on div "Mappin Ubicación Manizales, [GEOGRAPHIC_DATA], [GEOGRAPHIC_DATA] Patas Estilo D…" at bounding box center [614, 255] width 1229 height 577
click at [789, 168] on div "Mappin Ubicación Manizales, [GEOGRAPHIC_DATA], [GEOGRAPHIC_DATA] Patas Estilo D…" at bounding box center [614, 255] width 1229 height 577
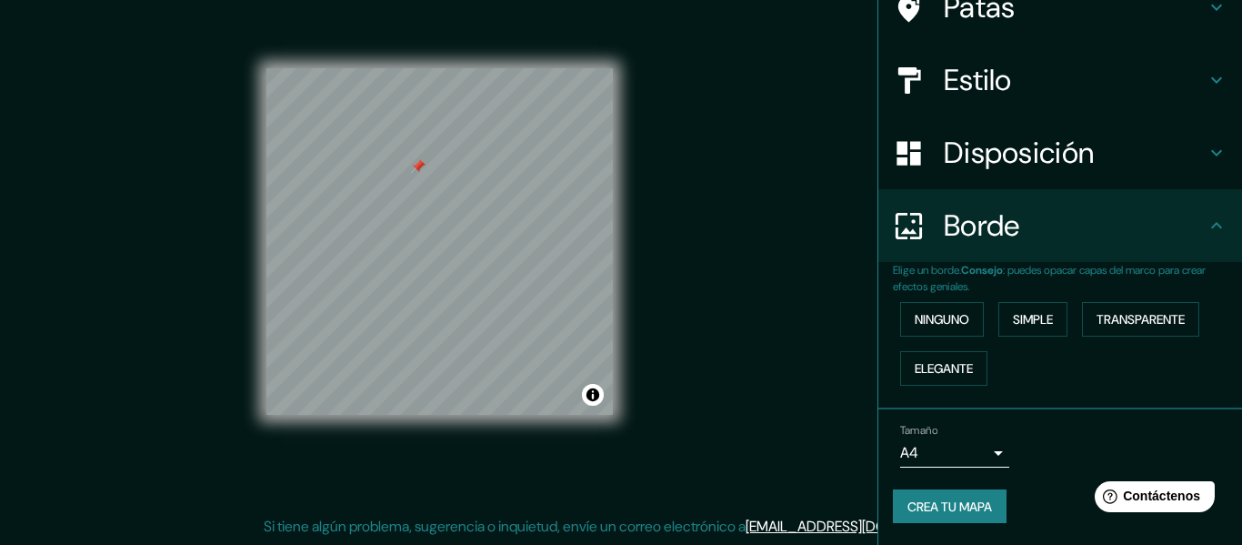
click at [979, 455] on body "Mappin Ubicación Manizales, [GEOGRAPHIC_DATA], [GEOGRAPHIC_DATA] Patas Estilo D…" at bounding box center [621, 239] width 1242 height 545
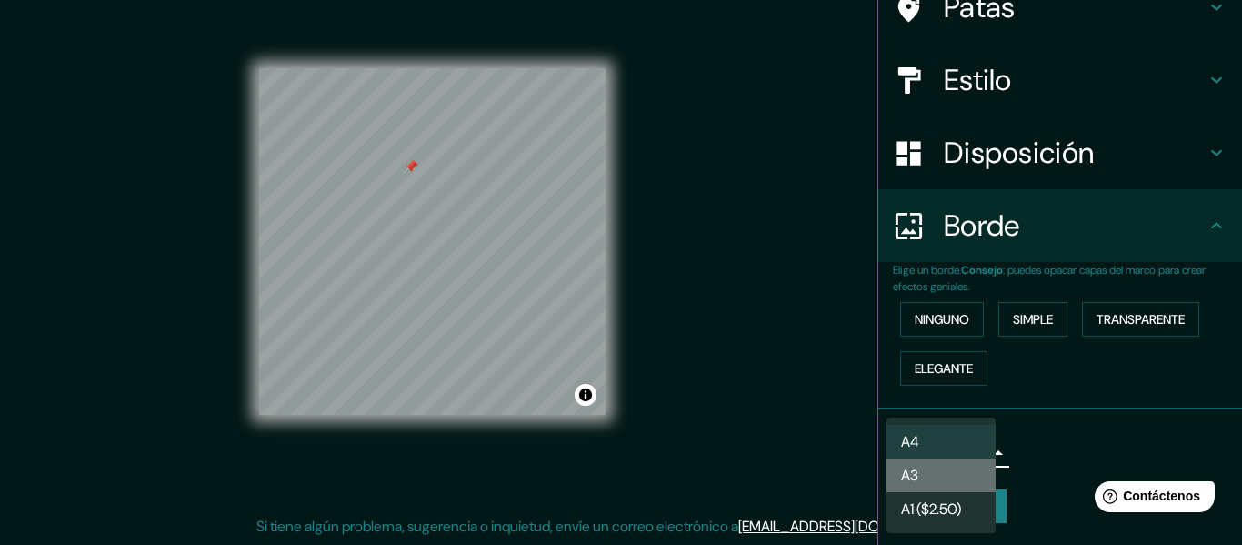
click at [950, 470] on li "A3" at bounding box center [941, 475] width 109 height 34
type input "a4"
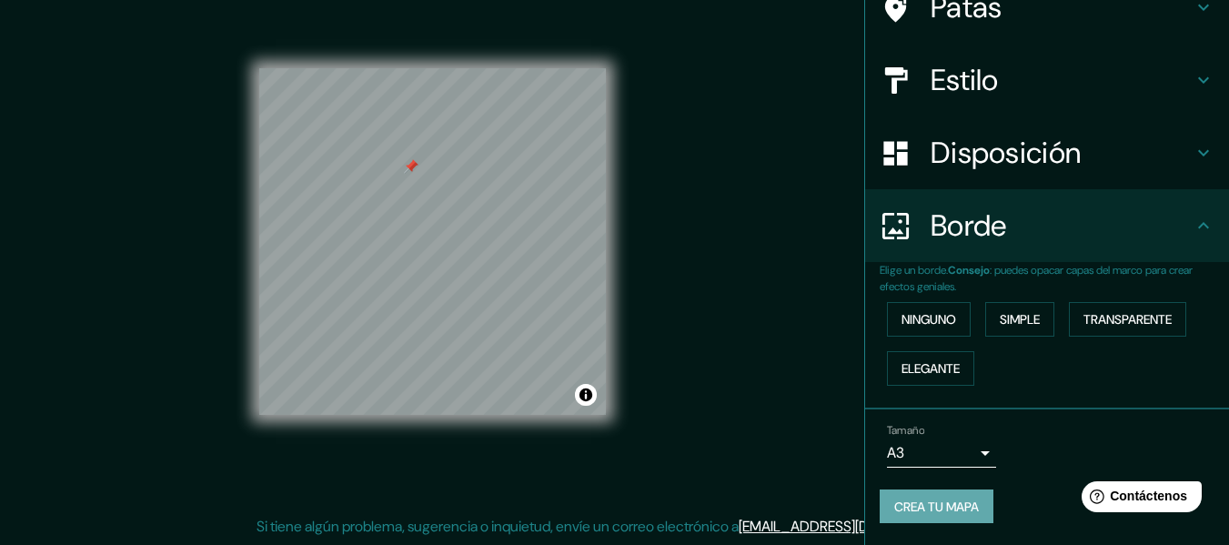
click at [949, 502] on font "Crea tu mapa" at bounding box center [936, 506] width 85 height 16
click at [708, 272] on div "Mappin Ubicación Manizales, [GEOGRAPHIC_DATA], [GEOGRAPHIC_DATA] Patas Estilo D…" at bounding box center [614, 255] width 1229 height 577
drag, startPoint x: 778, startPoint y: 472, endPoint x: 757, endPoint y: 477, distance: 22.5
click at [777, 476] on div "Mappin Ubicación Manizales, [GEOGRAPHIC_DATA], [GEOGRAPHIC_DATA] Patas Estilo D…" at bounding box center [614, 255] width 1229 height 577
drag, startPoint x: 757, startPoint y: 477, endPoint x: 742, endPoint y: 471, distance: 15.9
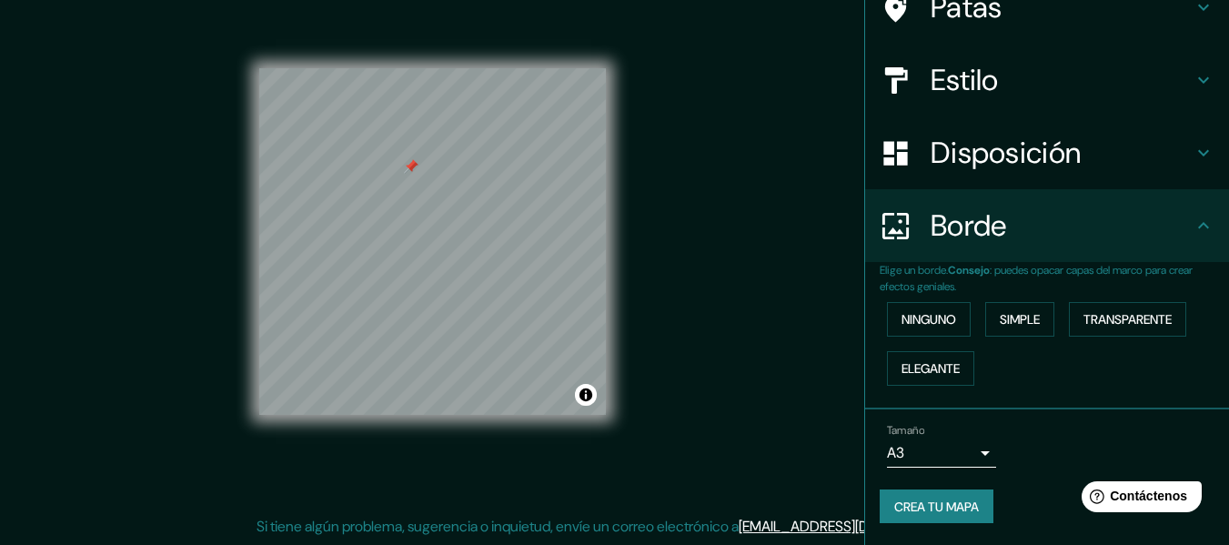
click at [750, 476] on div "Mappin Ubicación Manizales, [GEOGRAPHIC_DATA], [GEOGRAPHIC_DATA] Patas Estilo D…" at bounding box center [614, 255] width 1229 height 577
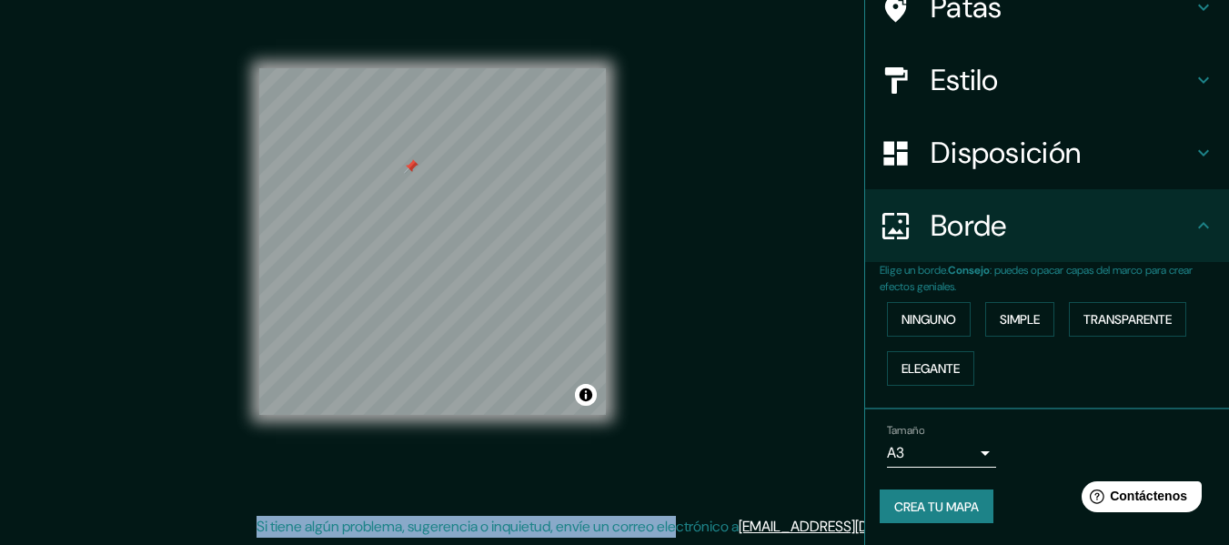
drag, startPoint x: 738, startPoint y: 482, endPoint x: 656, endPoint y: 443, distance: 91.5
click at [656, 447] on div "Mappin Ubicación Manizales, [GEOGRAPHIC_DATA], [GEOGRAPHIC_DATA] Patas Estilo D…" at bounding box center [614, 255] width 1229 height 577
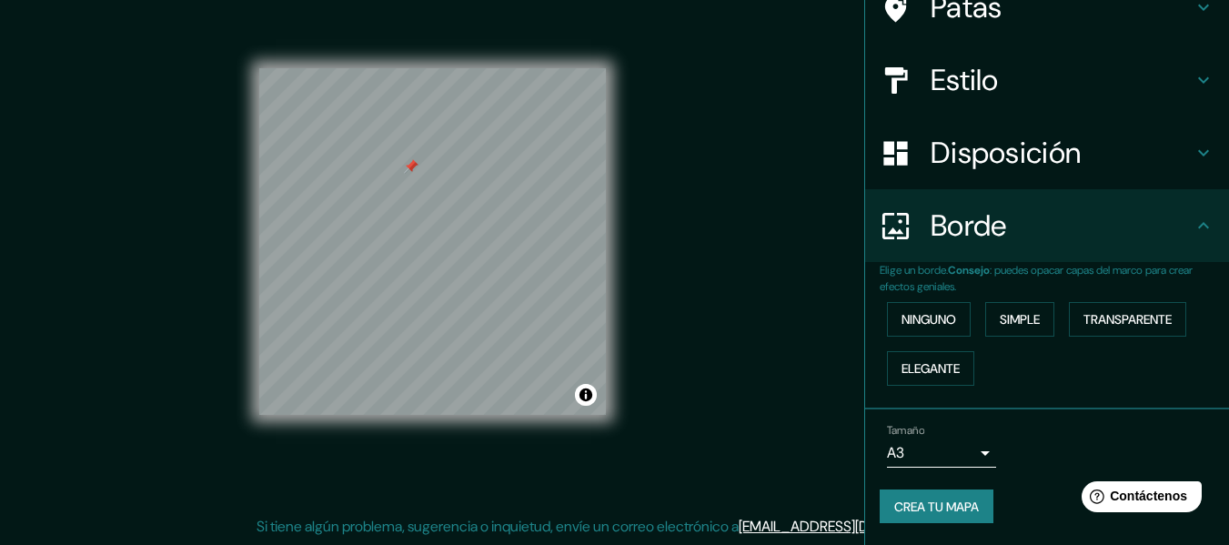
drag, startPoint x: 660, startPoint y: 437, endPoint x: 642, endPoint y: 462, distance: 31.3
click at [631, 467] on div "© Mapbox © OpenStreetMap Improve this map" at bounding box center [432, 241] width 405 height 548
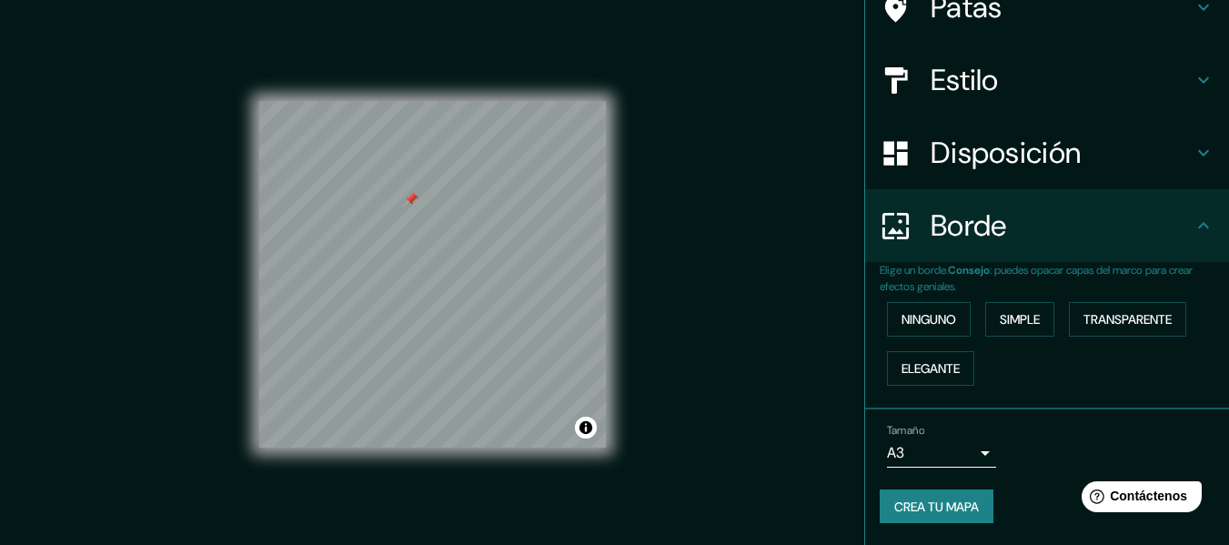
click at [768, 356] on div "Mappin Ubicación Manizales, [GEOGRAPHIC_DATA], [GEOGRAPHIC_DATA] Patas Estilo D…" at bounding box center [614, 288] width 1229 height 577
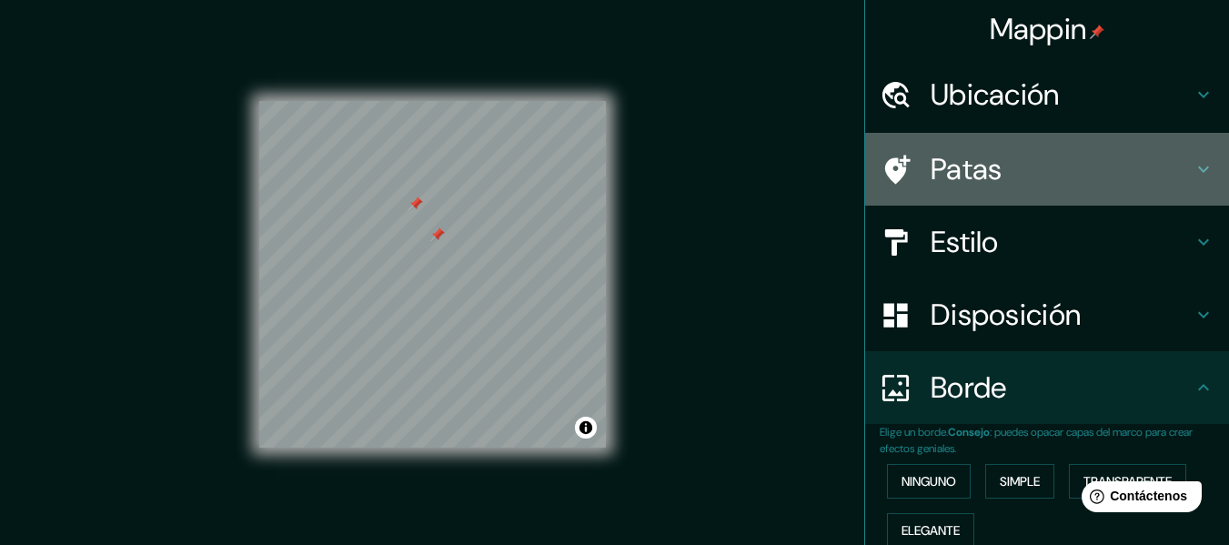
click at [1193, 181] on div "Patas" at bounding box center [1047, 169] width 364 height 73
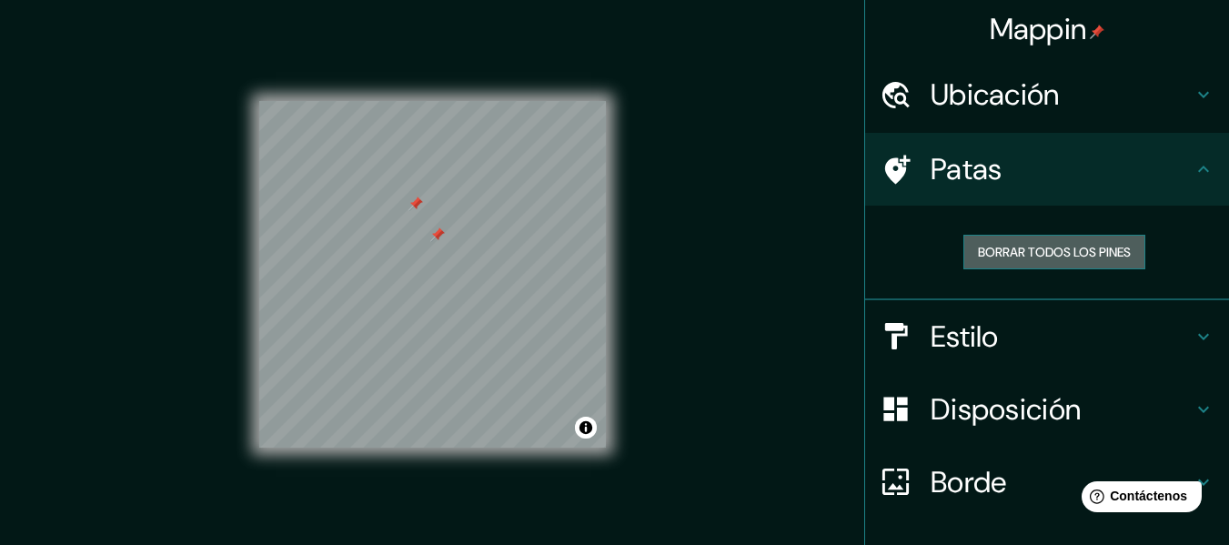
click at [1050, 252] on font "Borrar todos los pines" at bounding box center [1054, 252] width 153 height 16
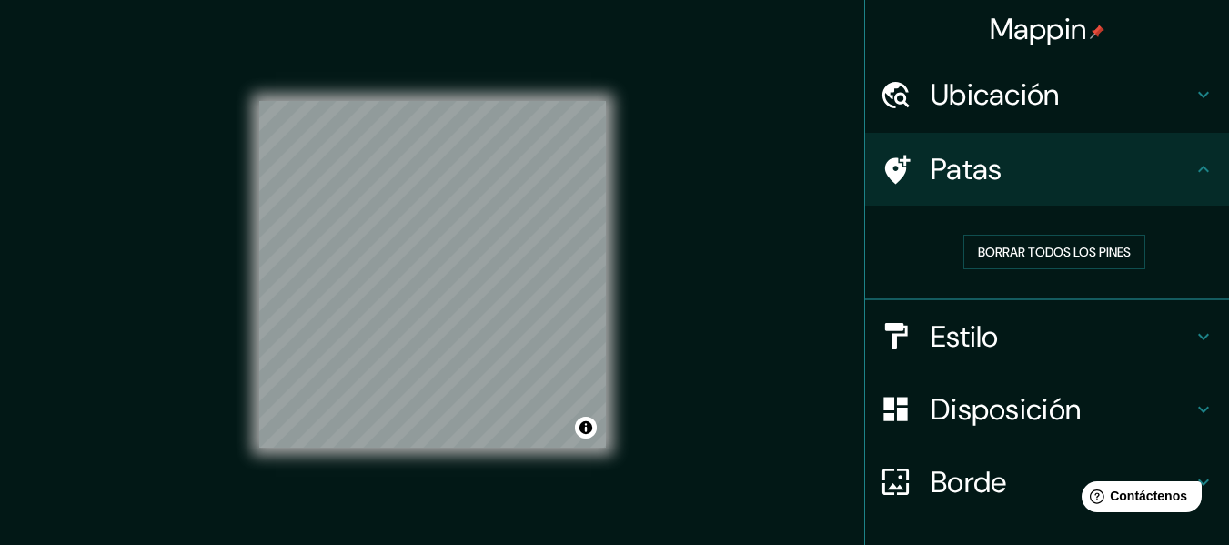
click at [930, 164] on font "Patas" at bounding box center [966, 169] width 72 height 38
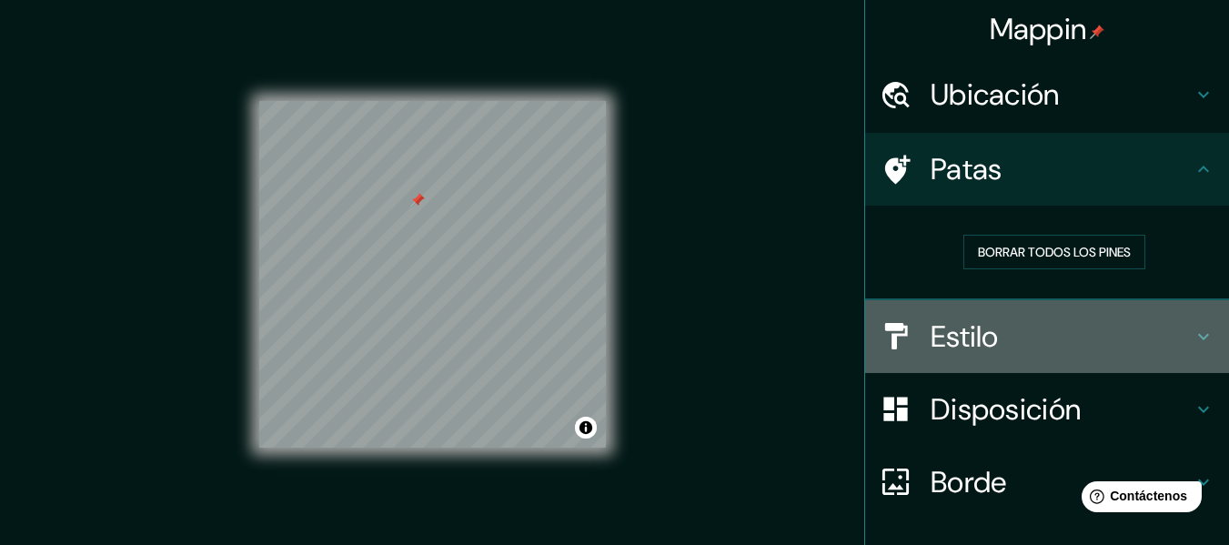
click at [963, 327] on font "Estilo" at bounding box center [964, 336] width 68 height 38
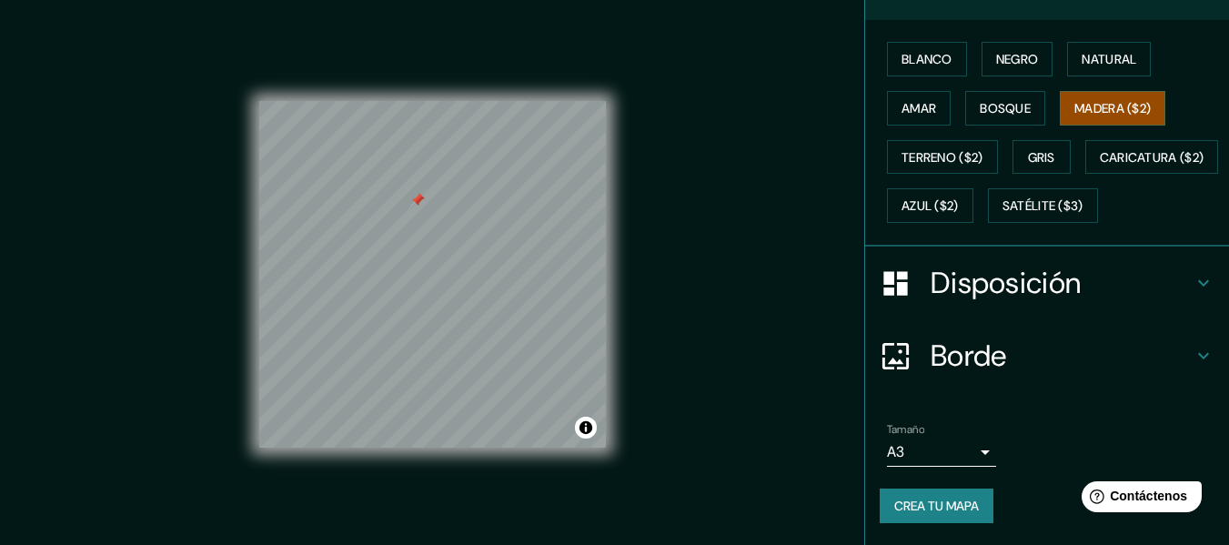
click at [975, 298] on font "Disposición" at bounding box center [1005, 283] width 150 height 38
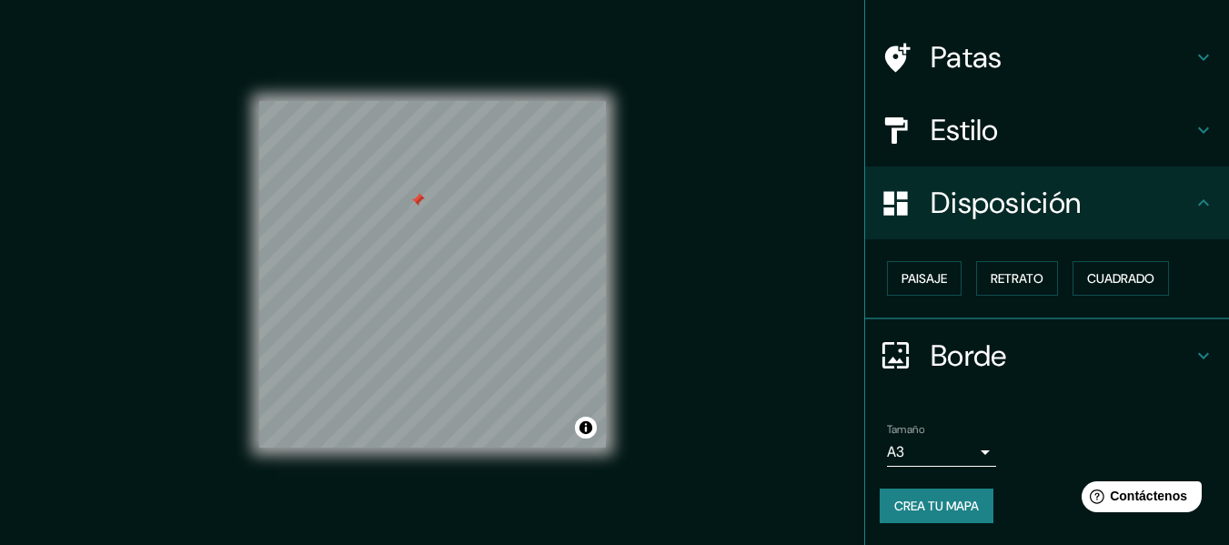
scroll to position [111, 0]
click at [902, 279] on font "Paisaje" at bounding box center [923, 279] width 45 height 16
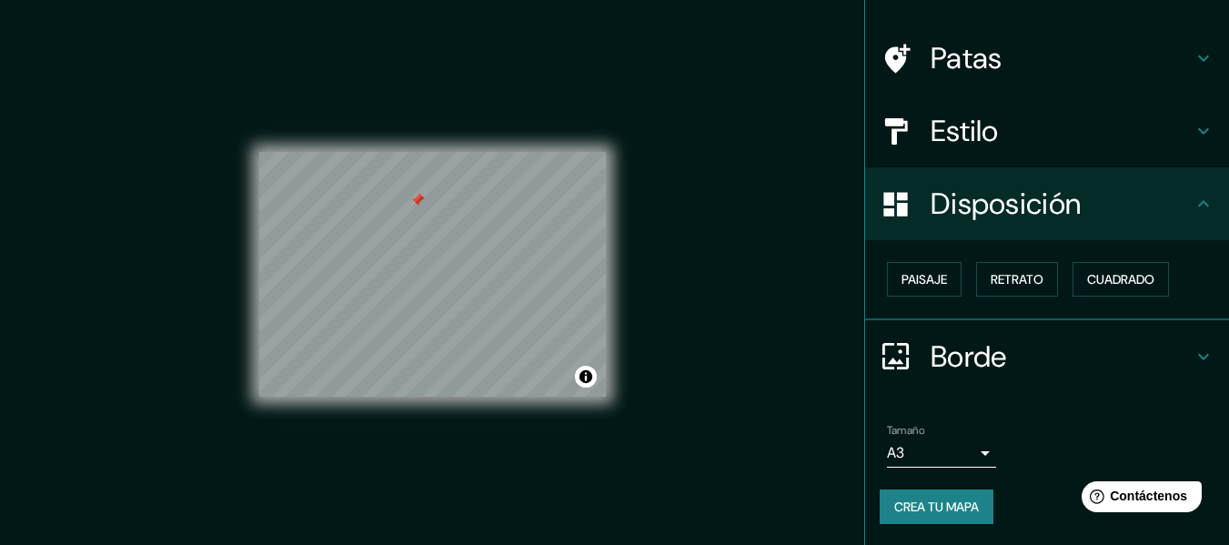
click at [939, 499] on font "Crea tu mapa" at bounding box center [936, 506] width 85 height 16
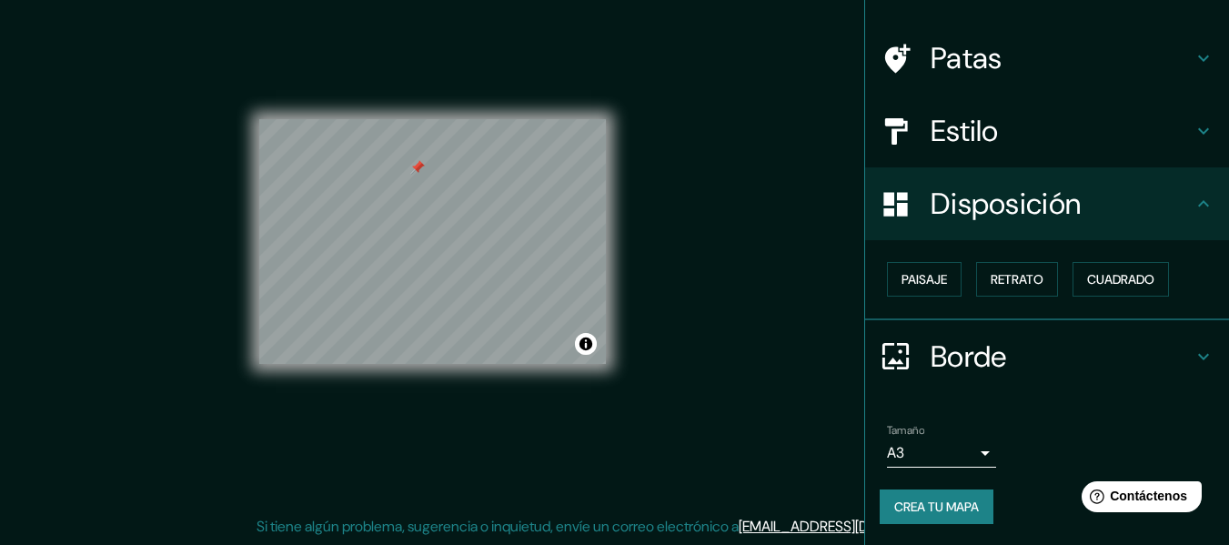
scroll to position [0, 0]
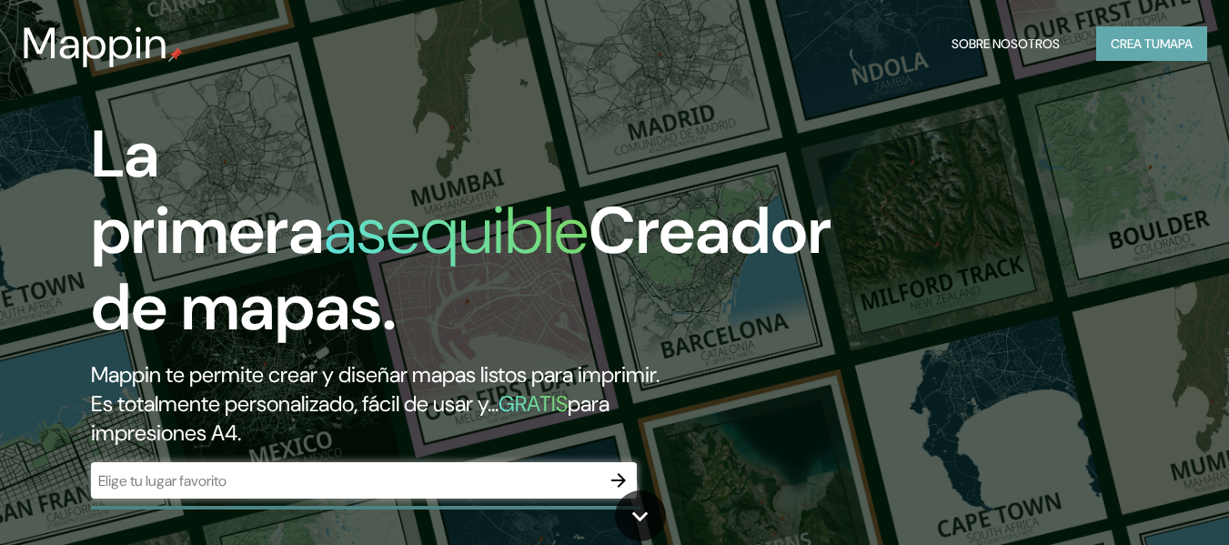
click at [1151, 49] on font "Crea tu" at bounding box center [1134, 43] width 49 height 16
